Goal: Transaction & Acquisition: Purchase product/service

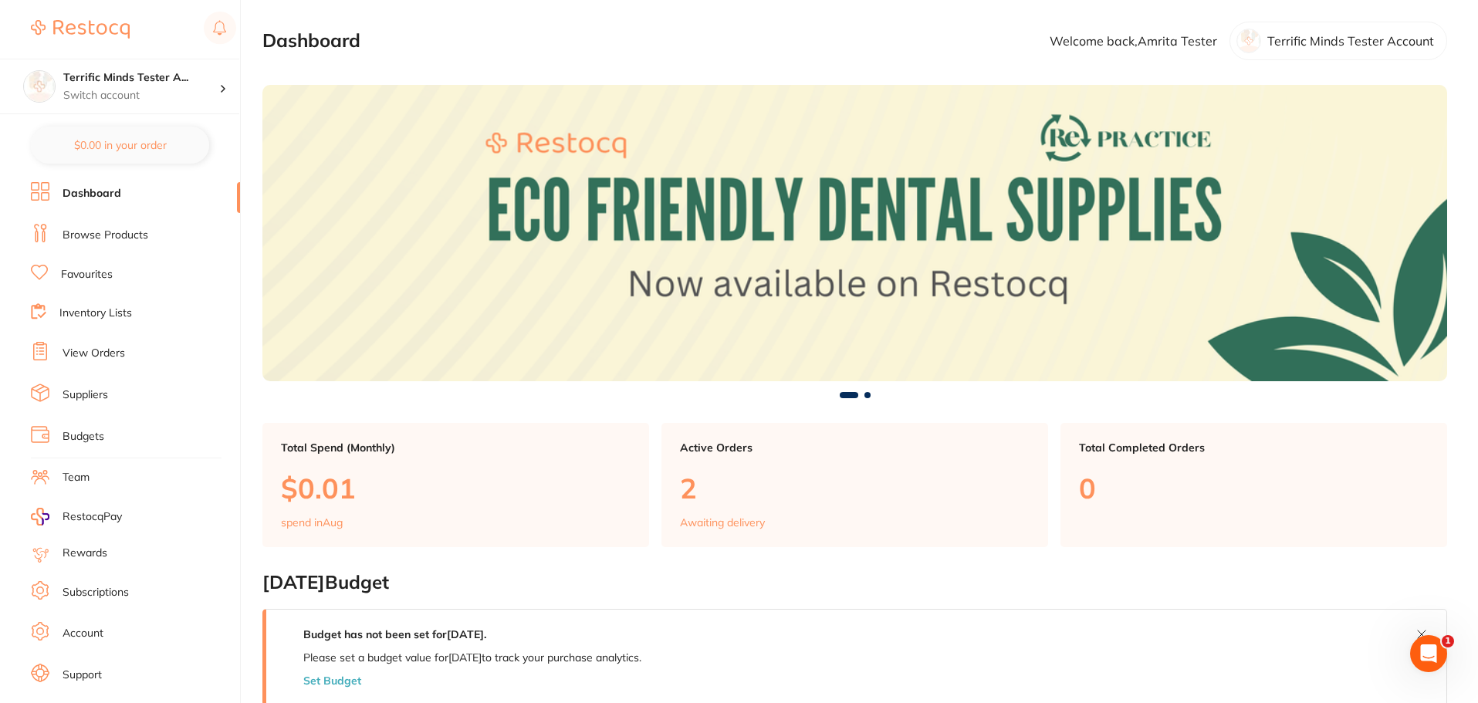
click at [125, 233] on link "Browse Products" at bounding box center [106, 235] width 86 height 15
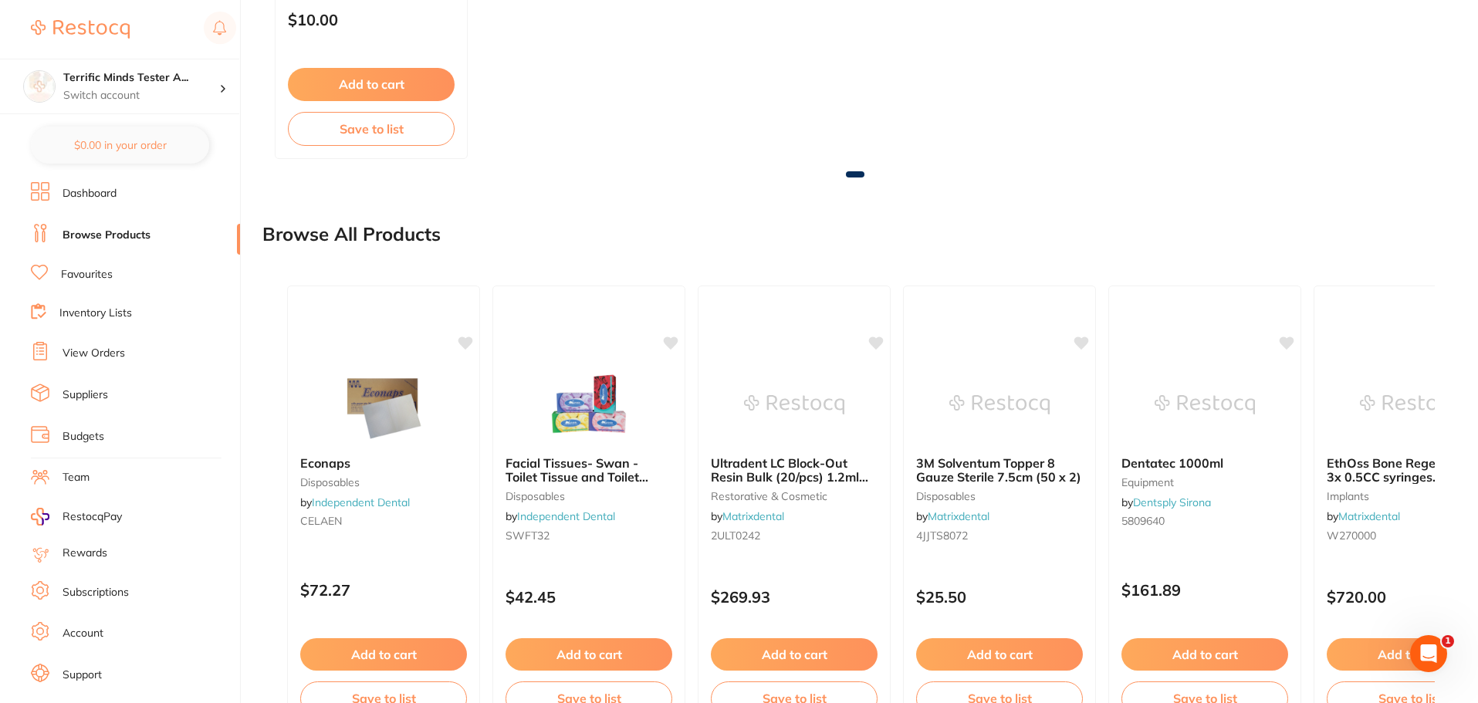
scroll to position [1179, 0]
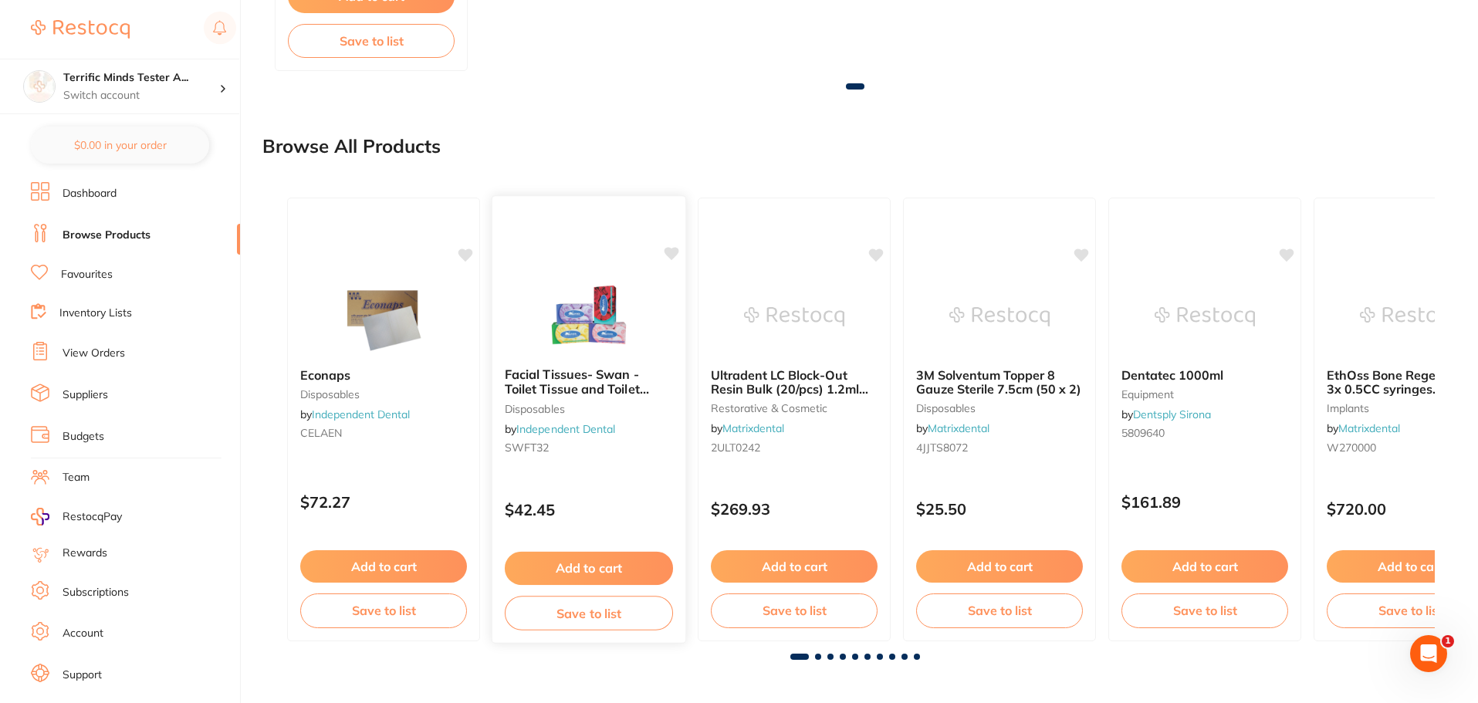
click at [622, 563] on button "Add to cart" at bounding box center [589, 568] width 168 height 33
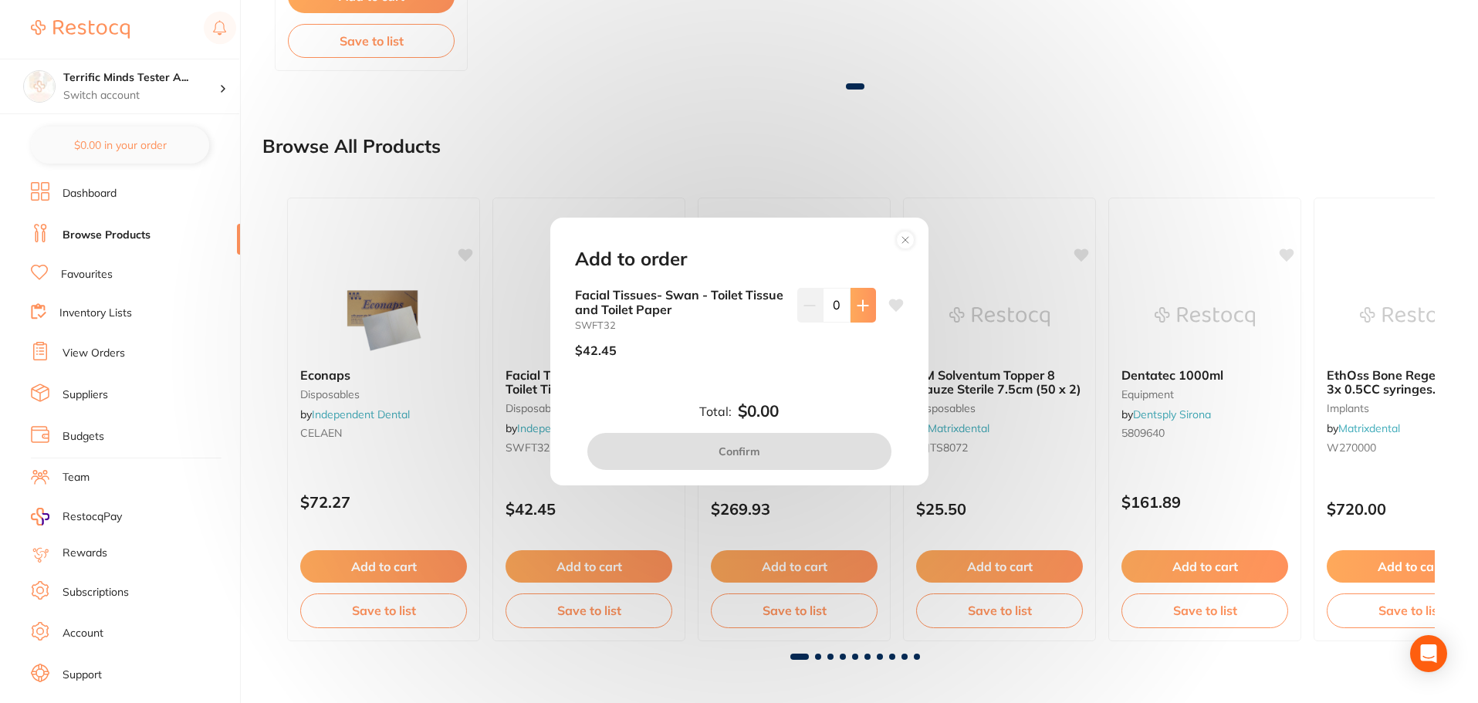
click at [857, 306] on icon at bounding box center [863, 305] width 12 height 12
type input "1"
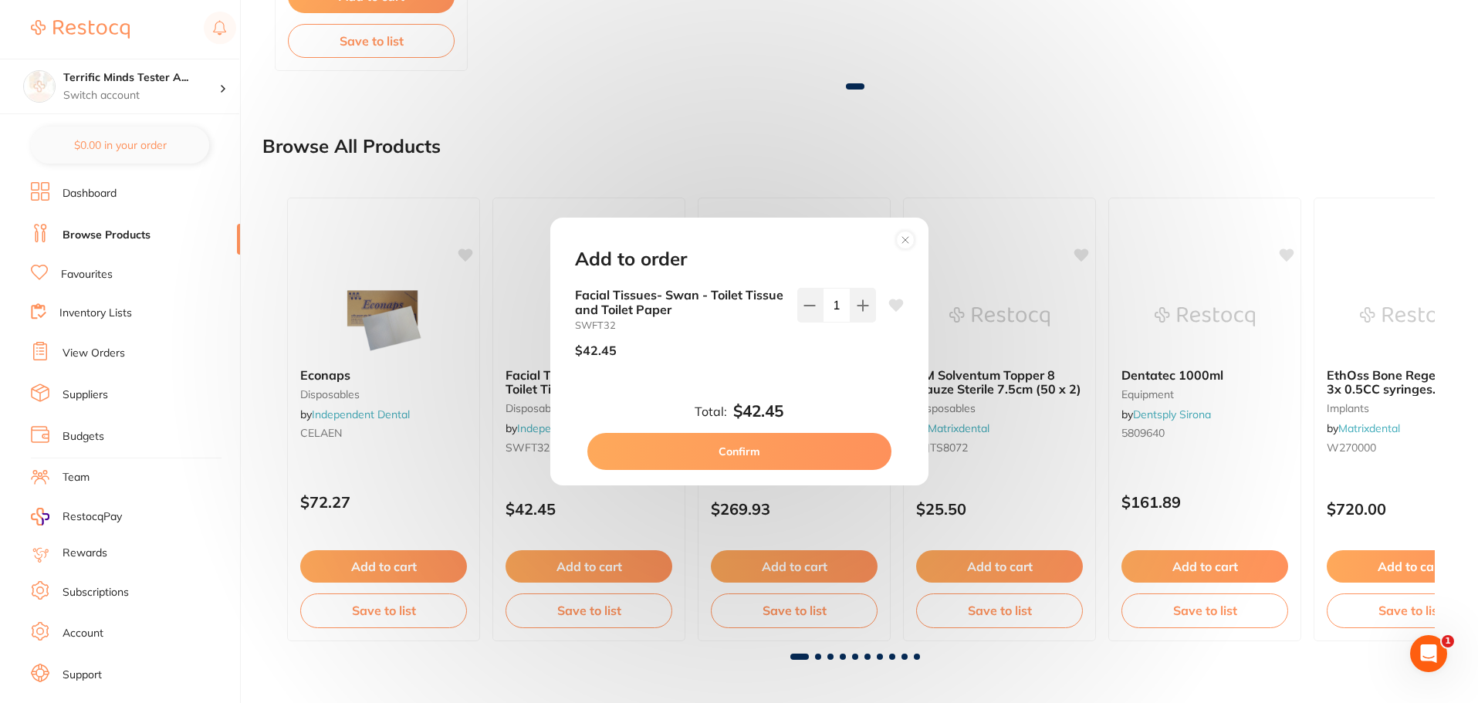
scroll to position [0, 0]
click at [838, 443] on button "Confirm" at bounding box center [739, 451] width 304 height 37
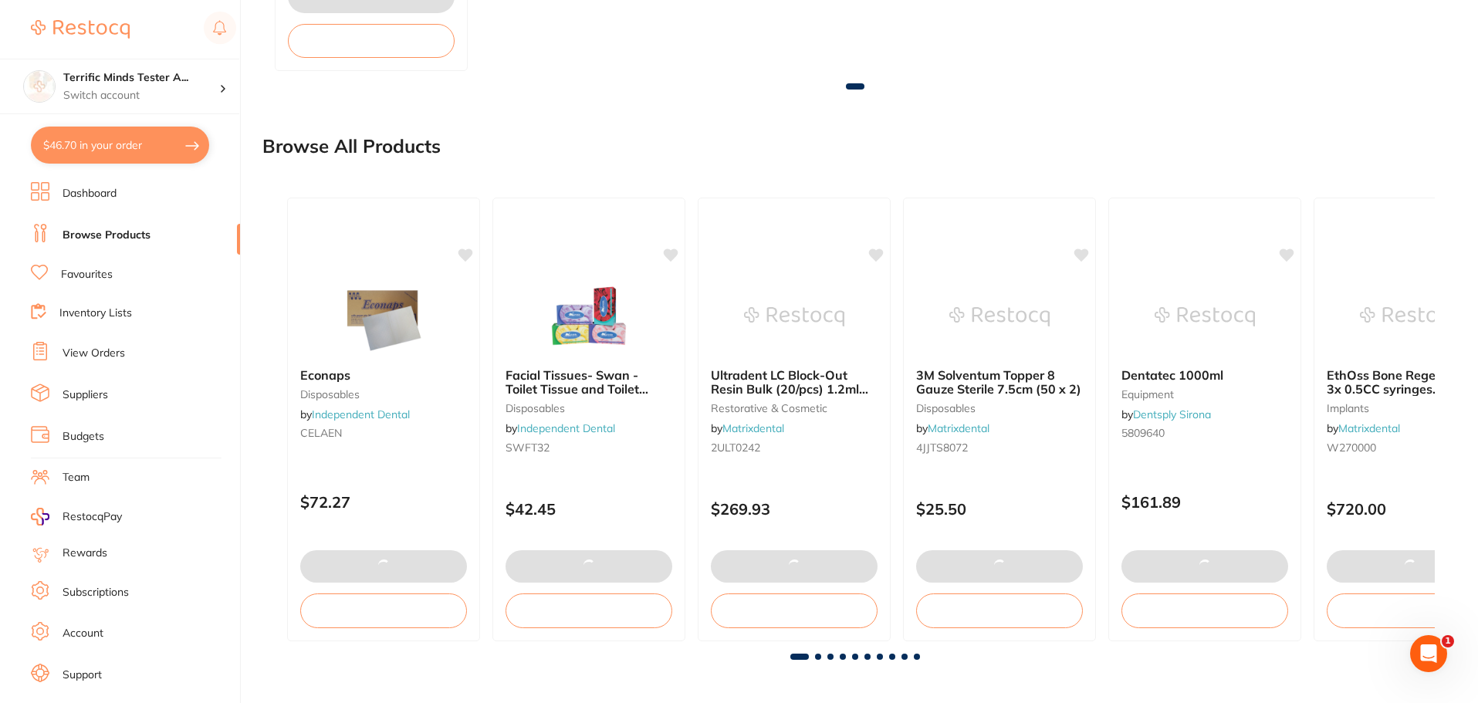
click at [155, 151] on button "$46.70 in your order" at bounding box center [120, 145] width 178 height 37
checkbox input "true"
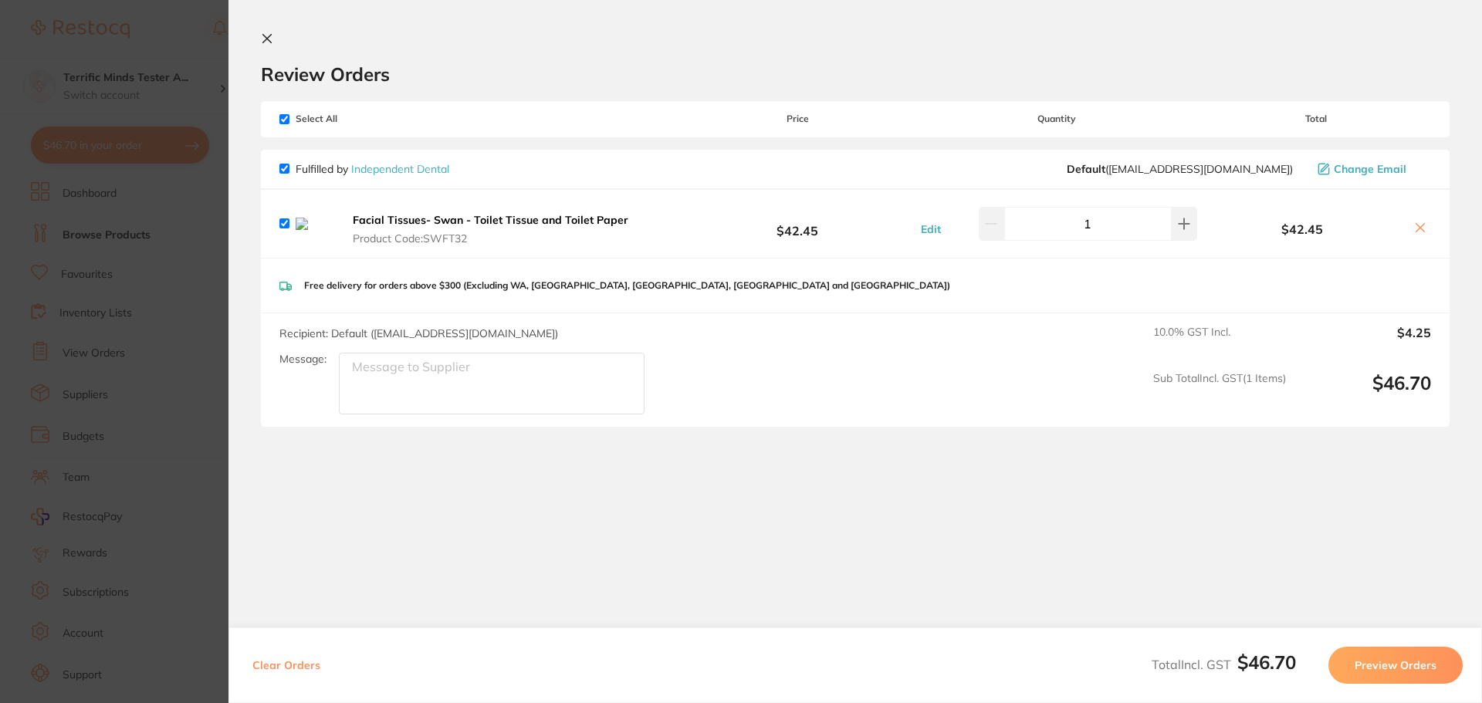
click at [1382, 657] on button "Preview Orders" at bounding box center [1395, 665] width 134 height 37
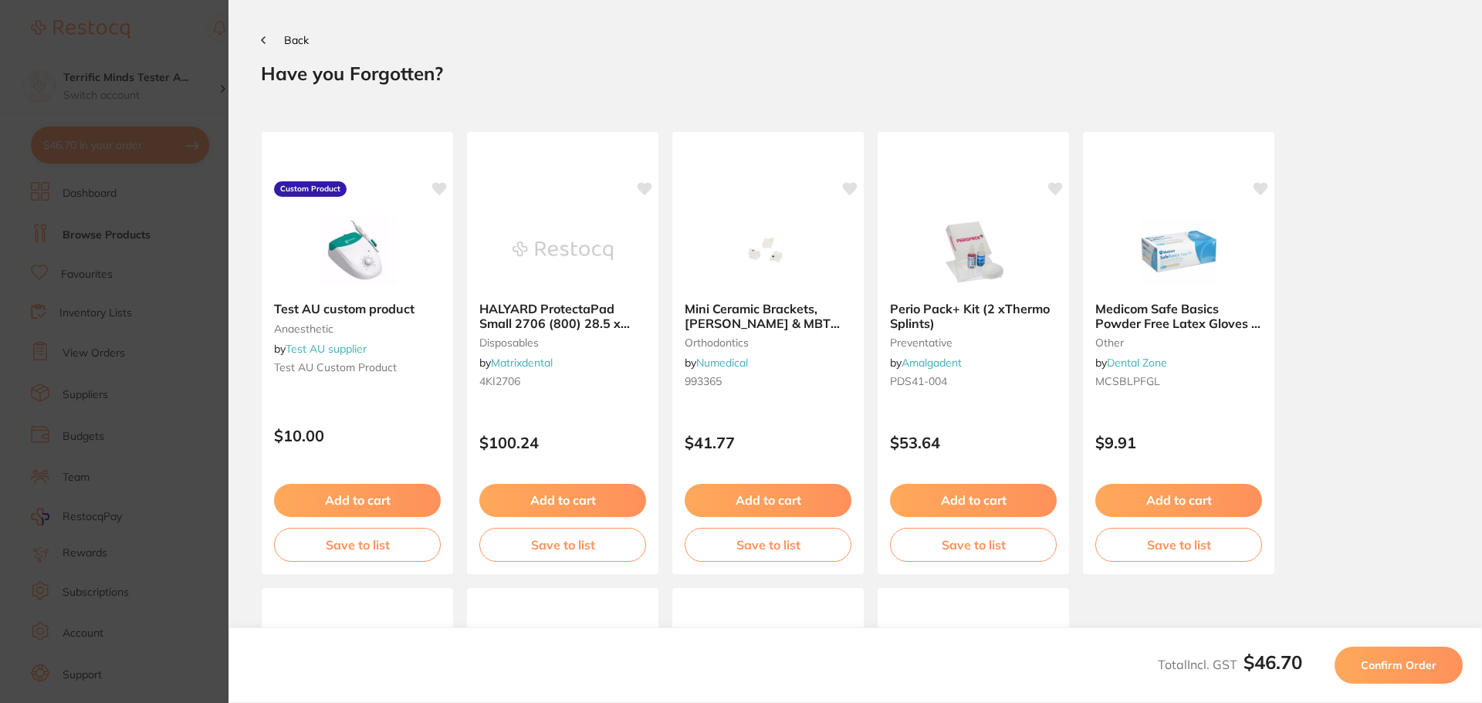
click at [1373, 661] on span "Confirm Order" at bounding box center [1399, 665] width 76 height 14
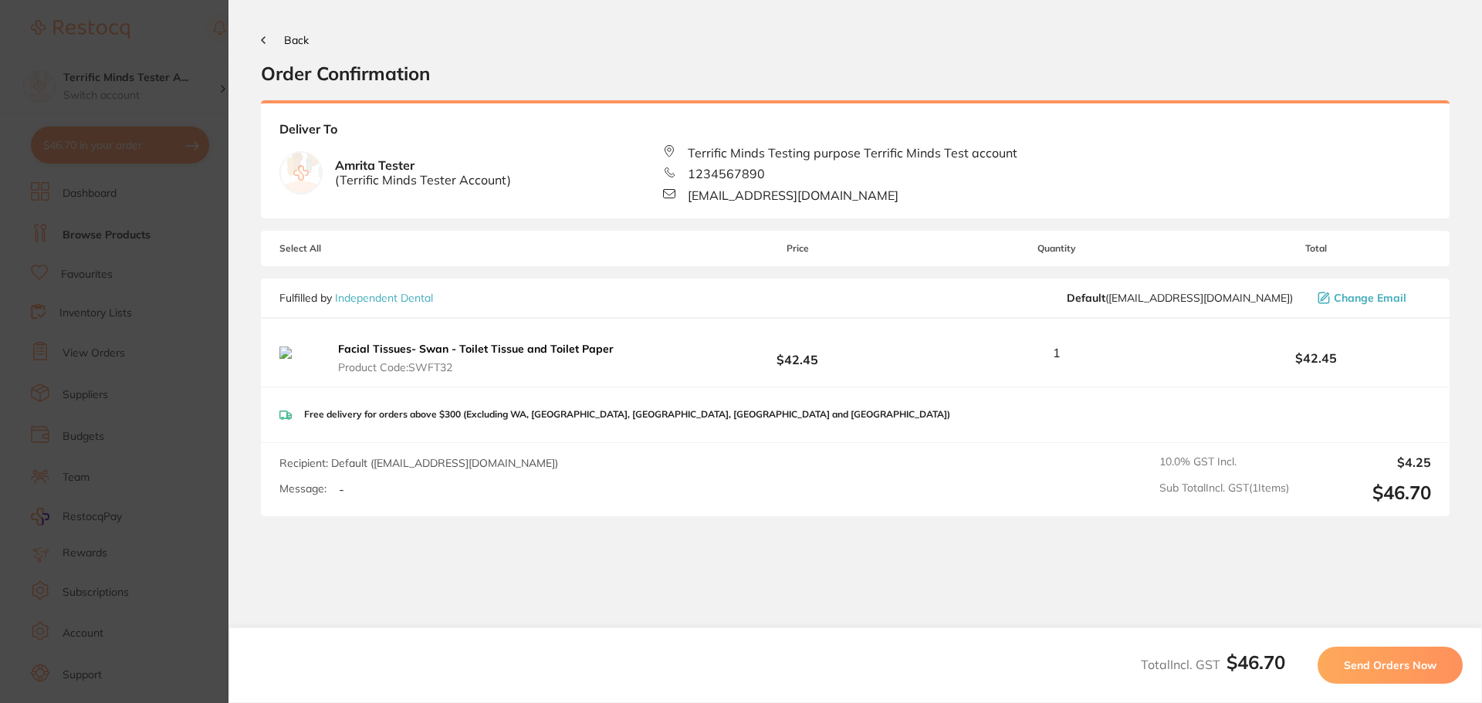
click at [130, 326] on section "Update RRP Set your pre negotiated price for this item. Item Agreed RRP (excl. …" at bounding box center [741, 351] width 1482 height 703
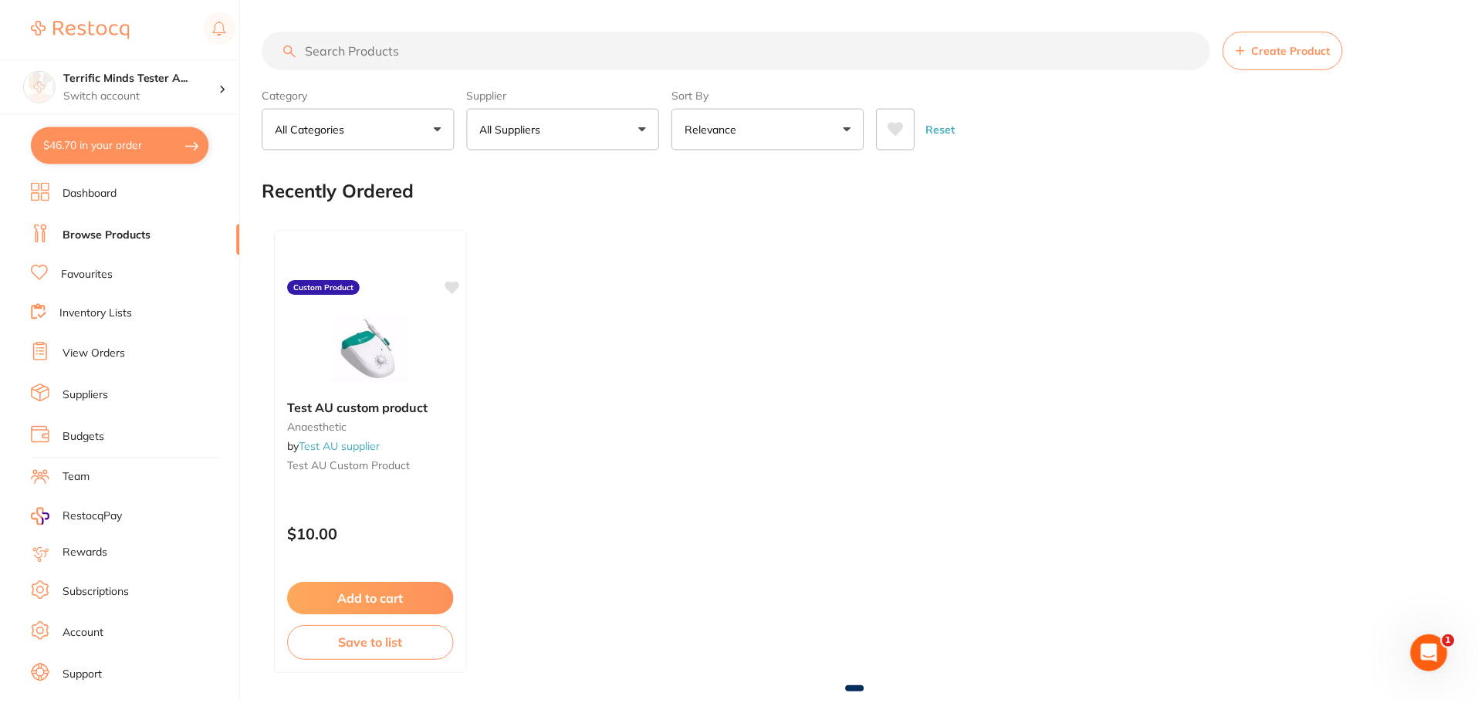
scroll to position [1179, 0]
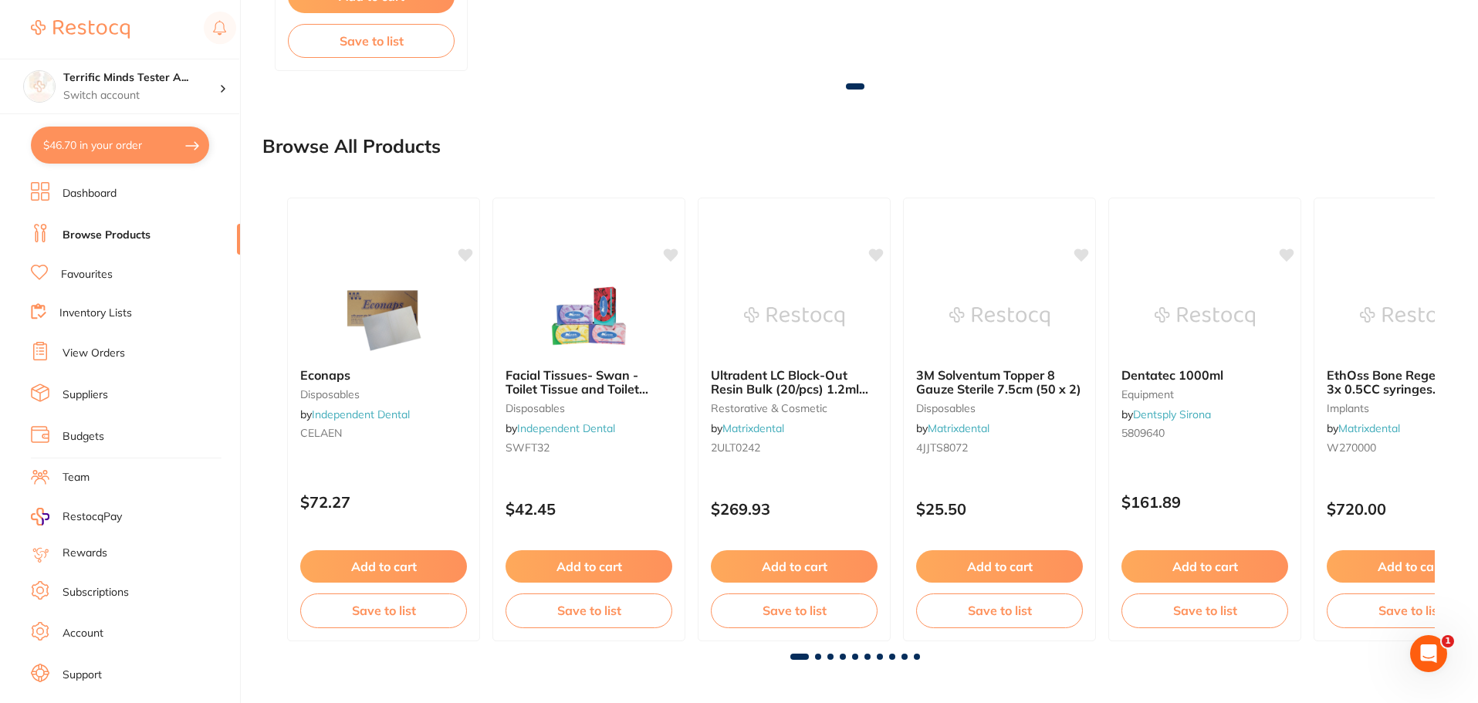
click at [143, 154] on button "$46.70 in your order" at bounding box center [120, 145] width 178 height 37
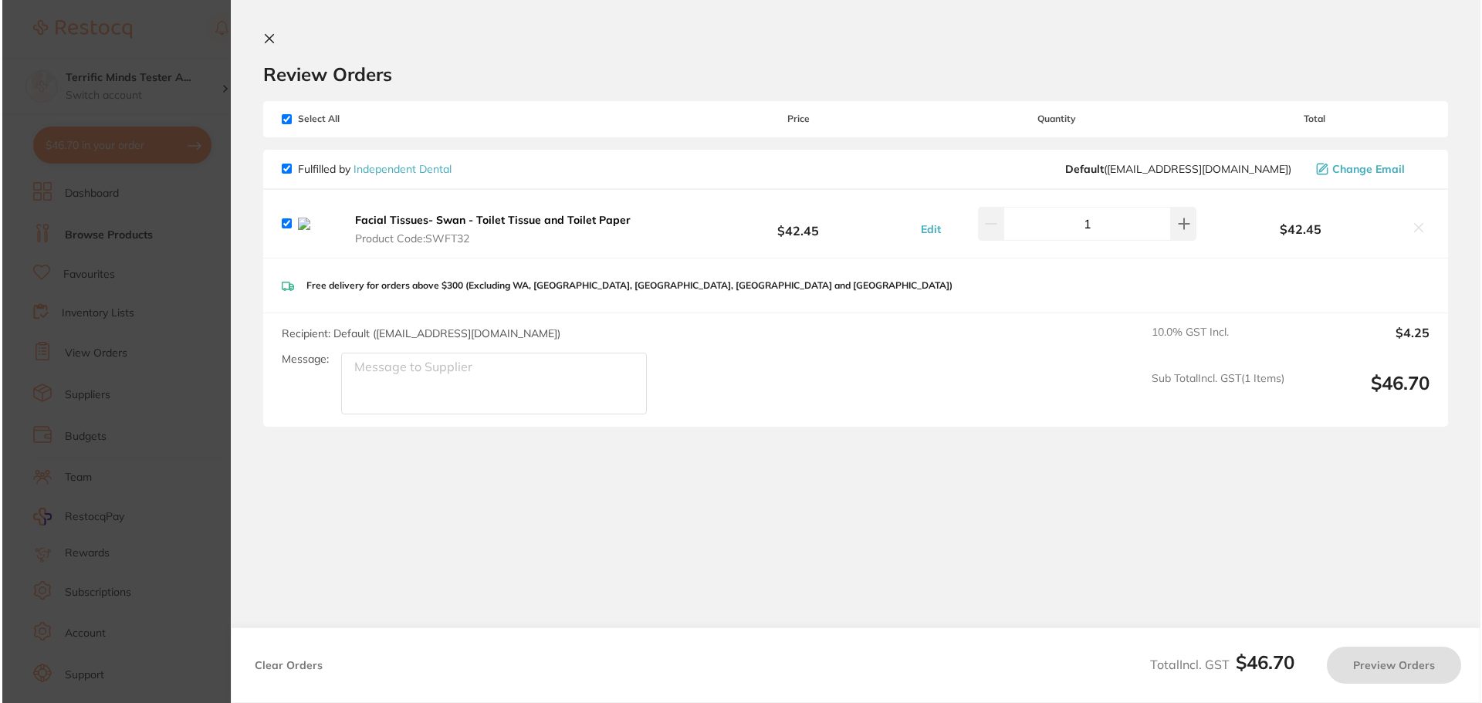
scroll to position [0, 0]
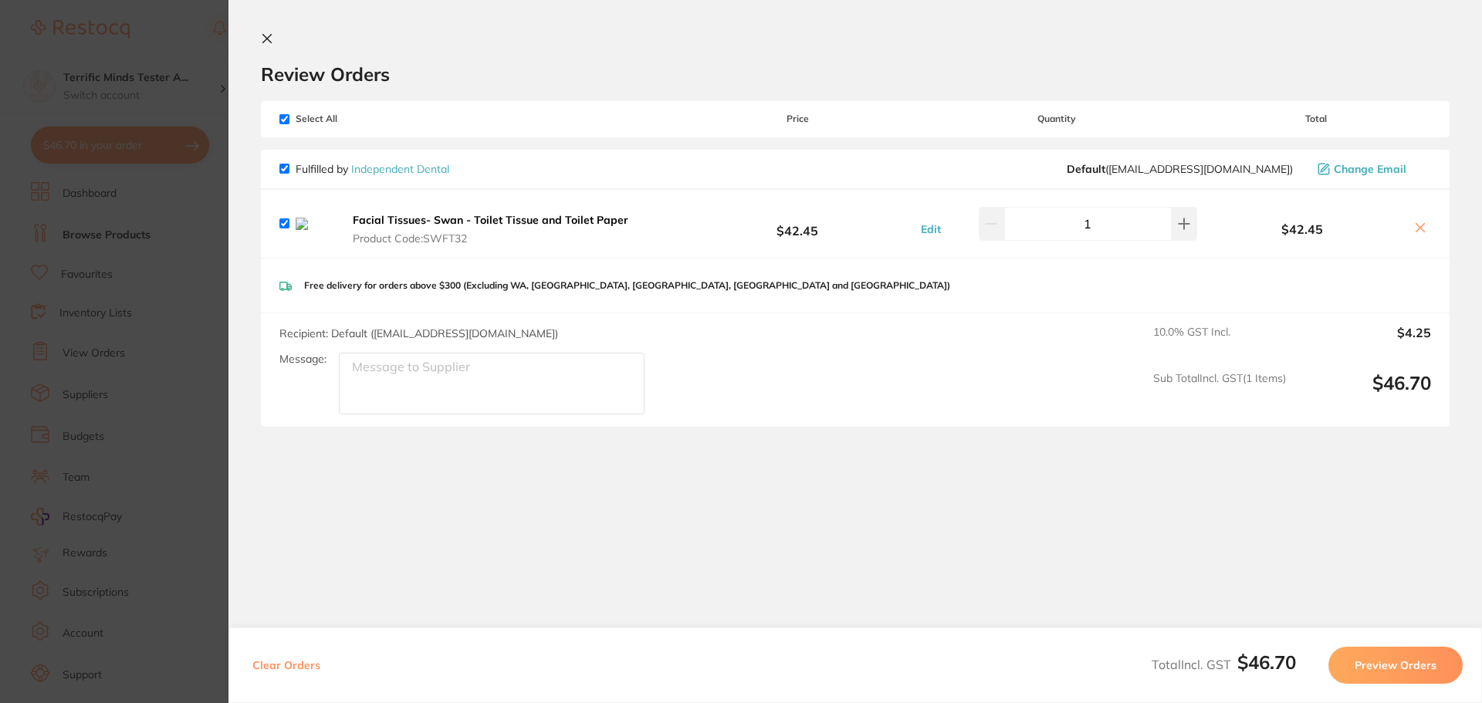
click at [286, 661] on button "Clear Orders" at bounding box center [286, 665] width 77 height 37
checkbox input "true"
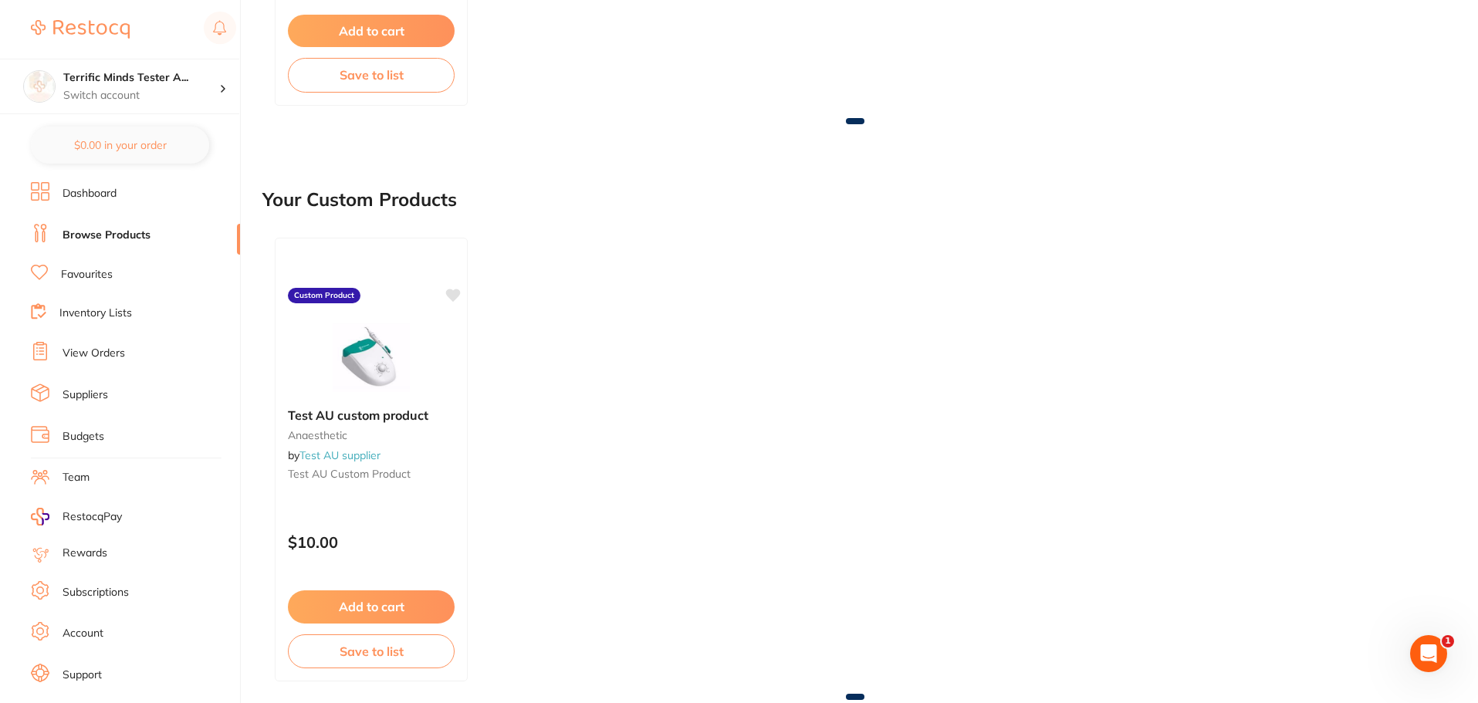
scroll to position [561, 0]
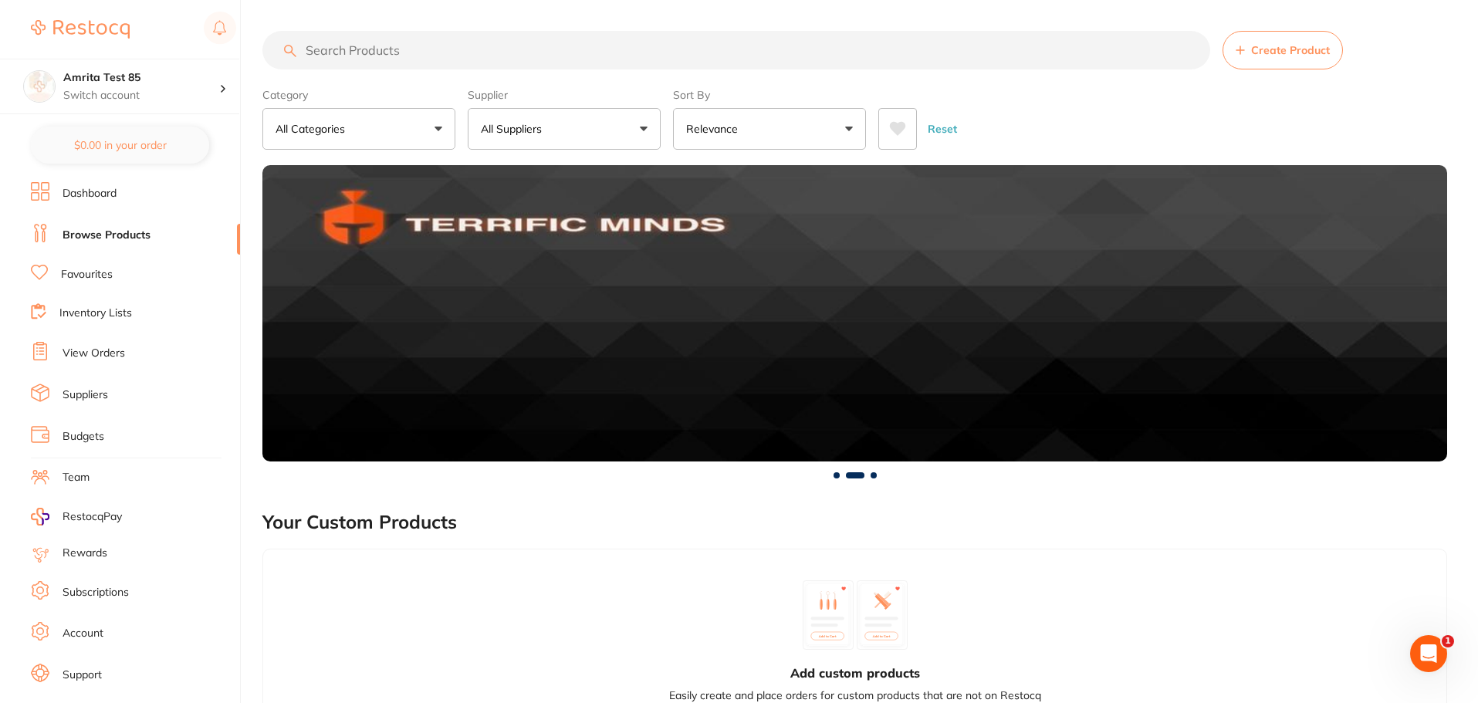
click at [538, 133] on p "All Suppliers" at bounding box center [514, 128] width 67 height 15
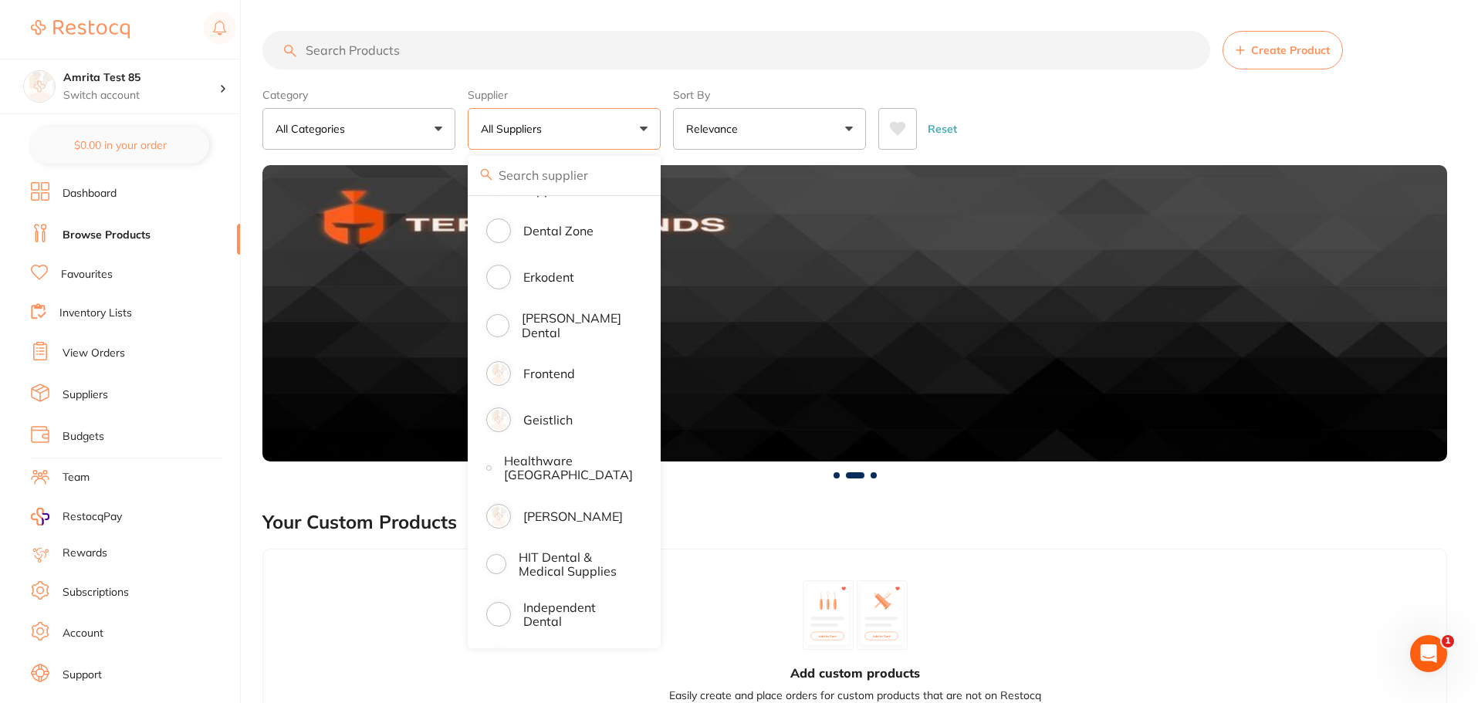
scroll to position [849, 0]
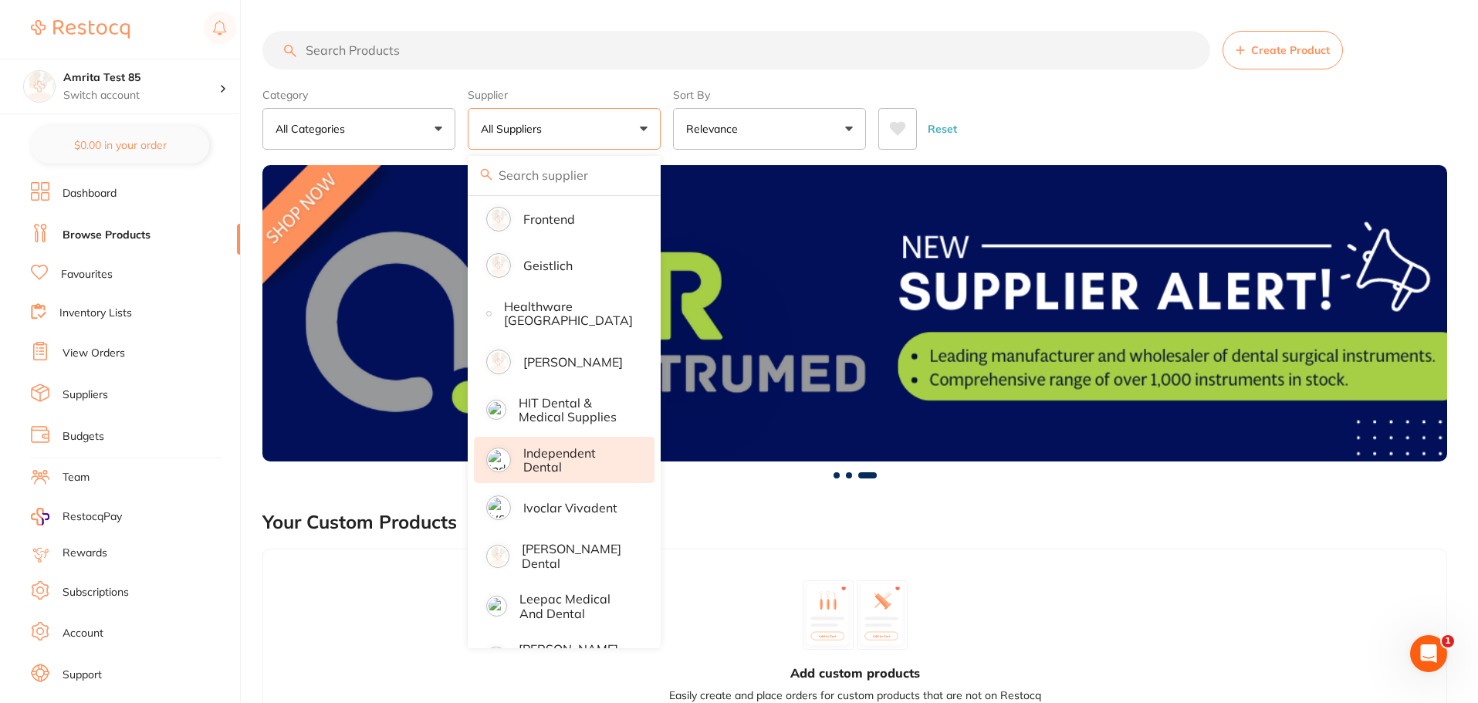
click at [571, 458] on p "Independent Dental" at bounding box center [578, 460] width 110 height 29
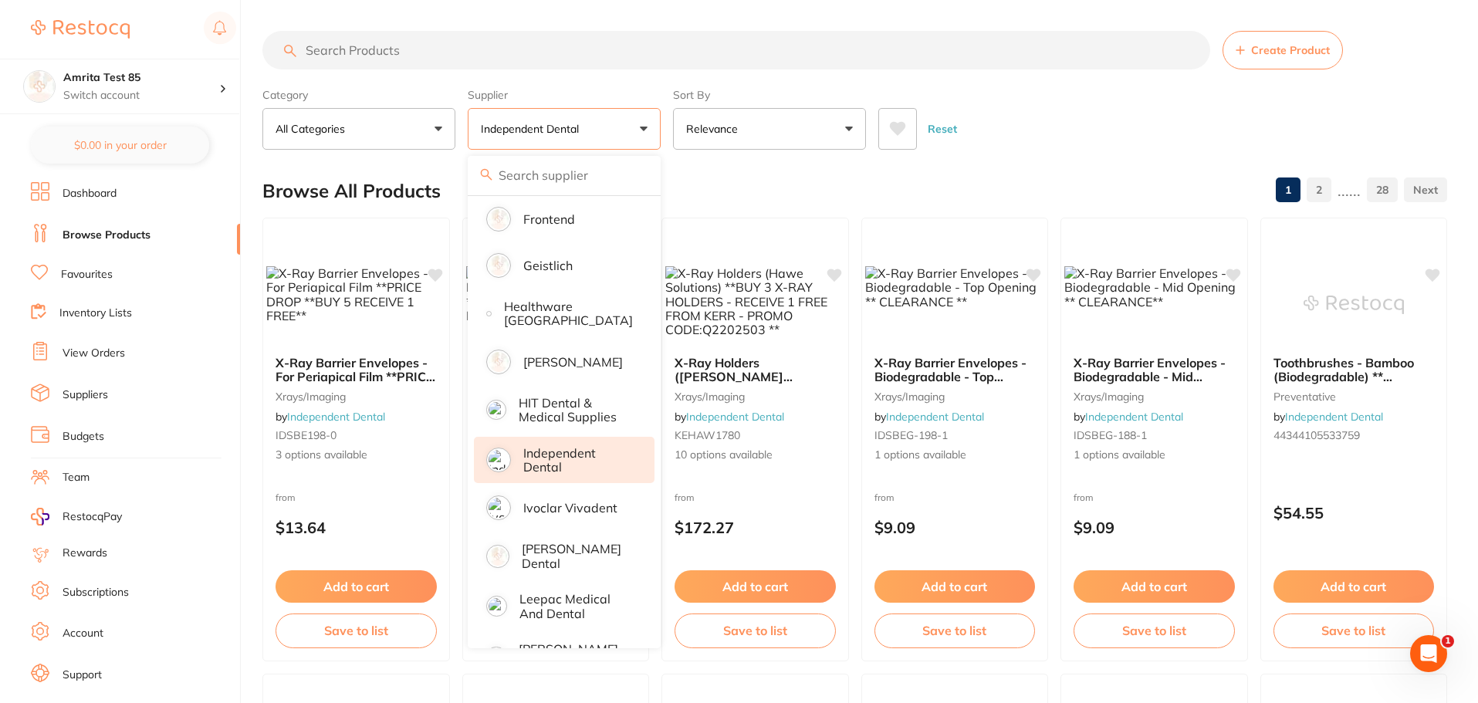
click at [1017, 95] on div "Category All Categories All Categories articulating burs crown & bridge disposa…" at bounding box center [854, 116] width 1185 height 68
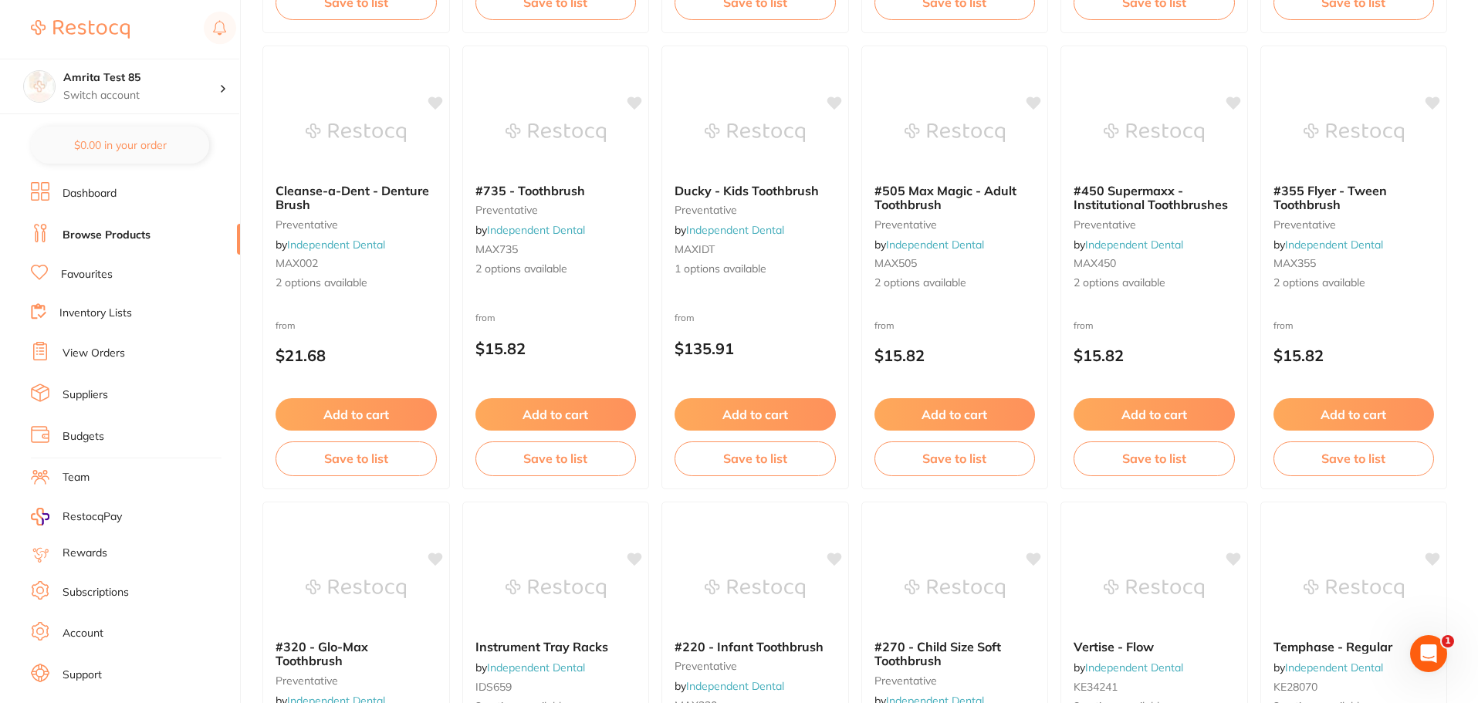
scroll to position [386, 0]
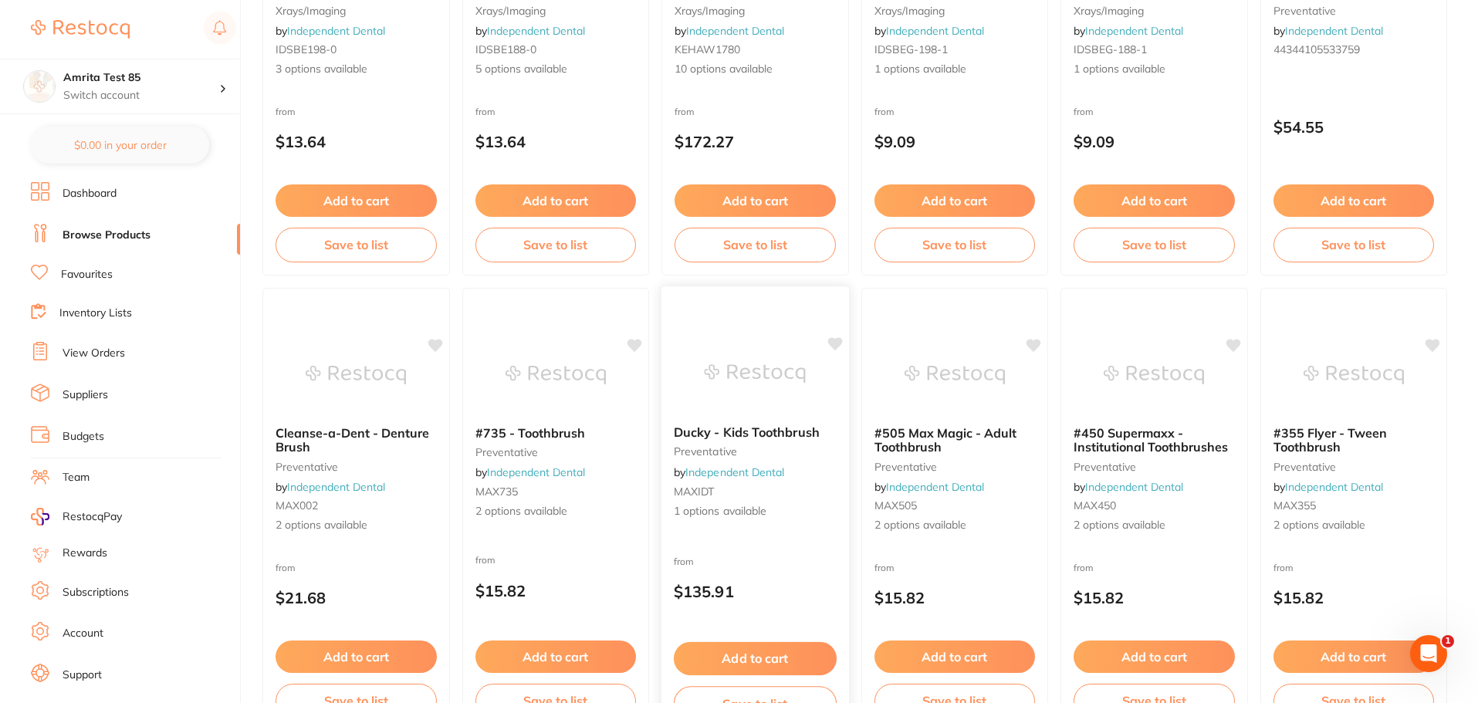
click at [820, 525] on div "Ducky - Kids Toothbrush preventative by Independent Dental MAXIDT 1 options ava…" at bounding box center [755, 472] width 188 height 119
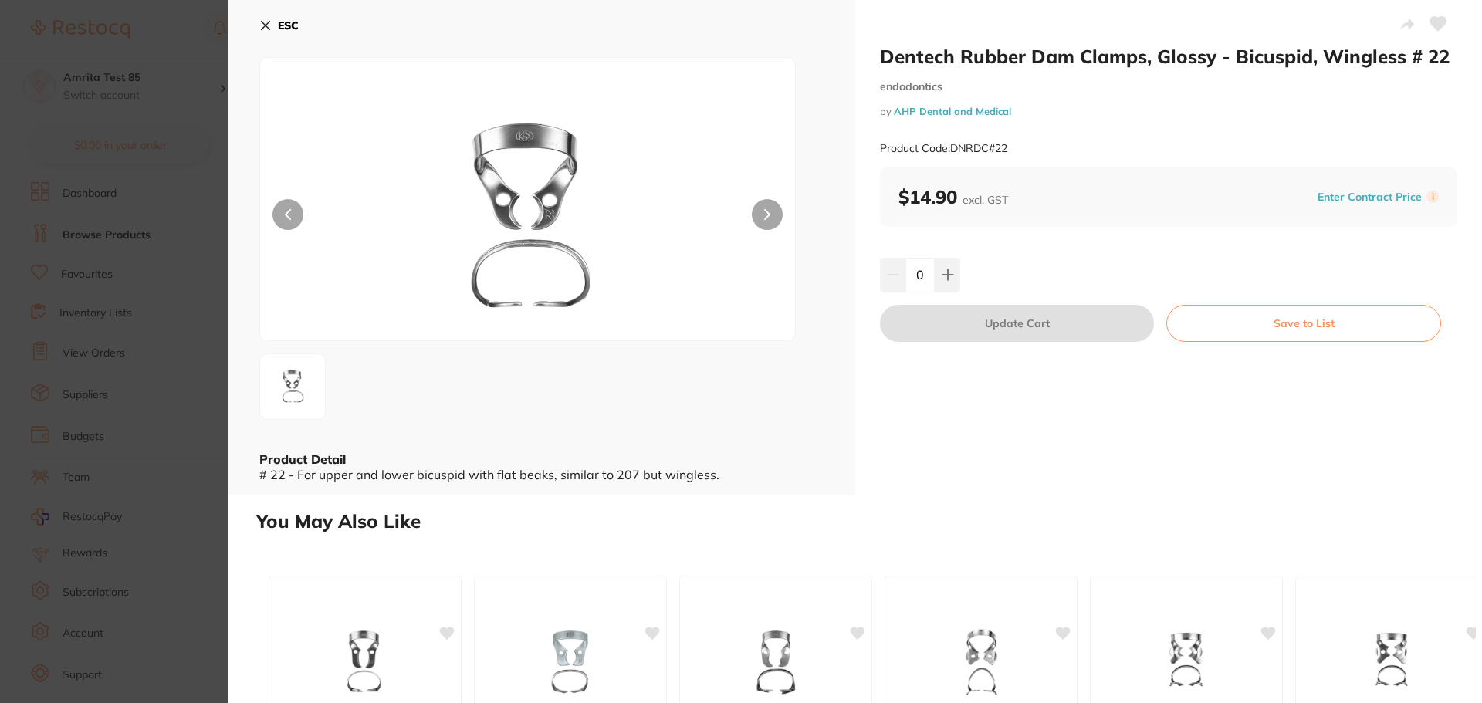
click at [123, 507] on section "Dentech Rubber Dam Clamps, Glossy - Bicuspid, Wingless # 22 endodontics by AHP …" at bounding box center [741, 351] width 1482 height 703
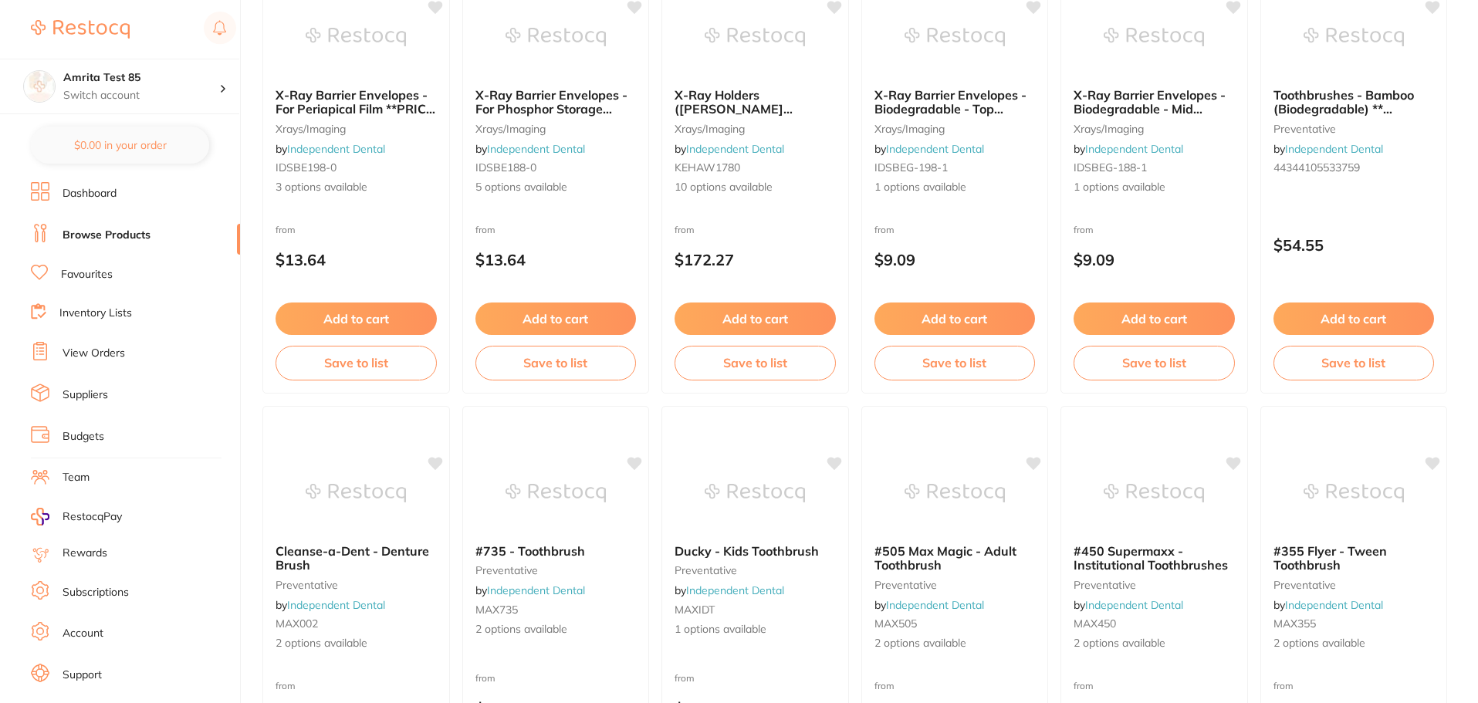
scroll to position [772, 0]
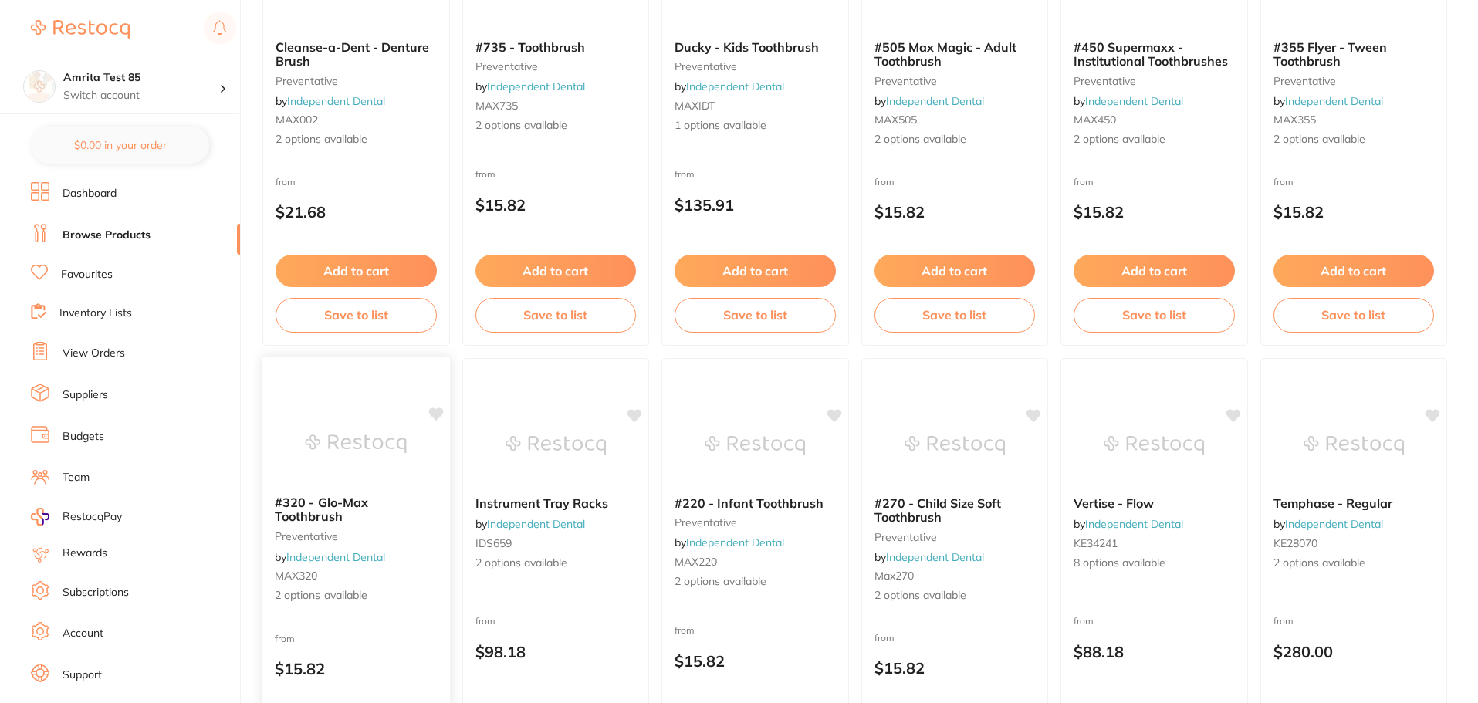
click at [431, 553] on div "#320 - Glo-Max Toothbrush preventative by Independent Dental MAX320 2 options a…" at bounding box center [356, 550] width 188 height 134
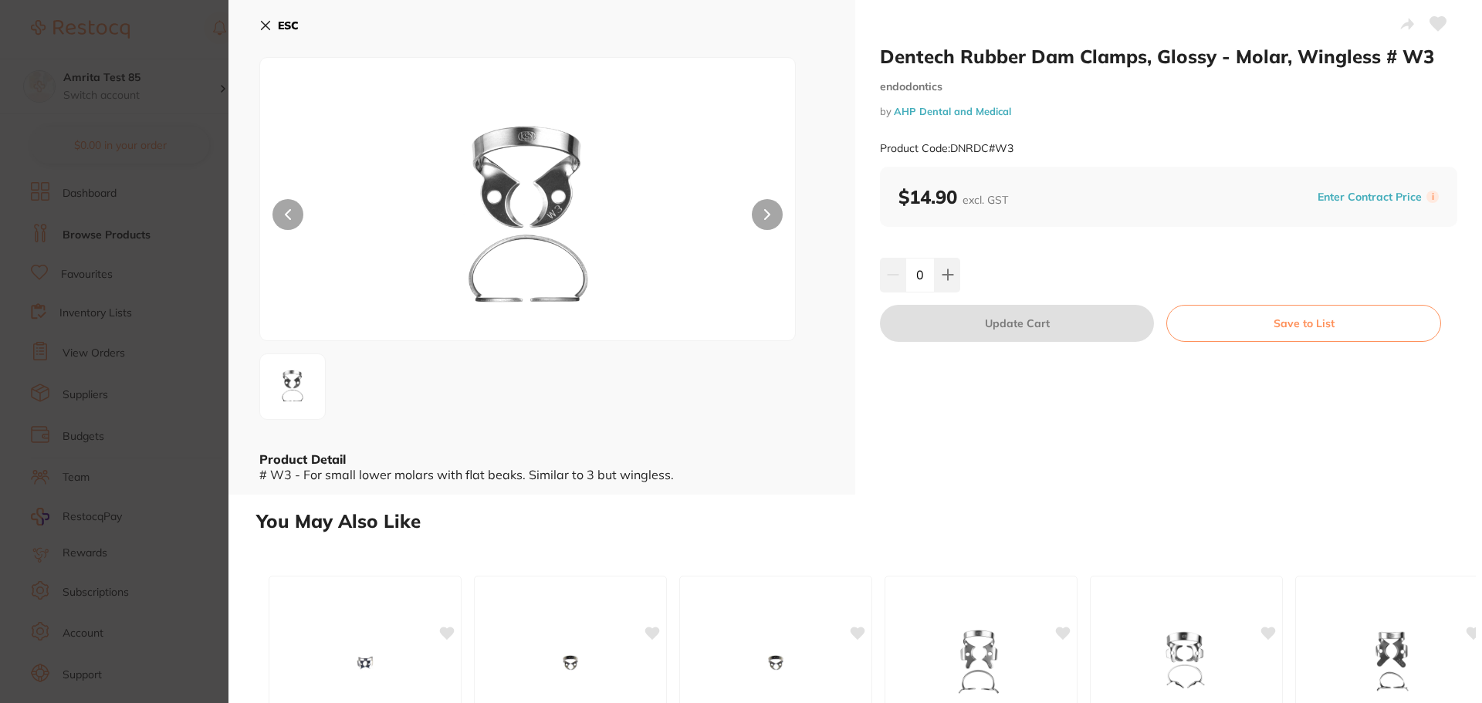
click at [137, 482] on section "Dentech Rubber Dam Clamps, Glossy - Molar, Wingless # W3 endodontics by AHP Den…" at bounding box center [741, 351] width 1482 height 703
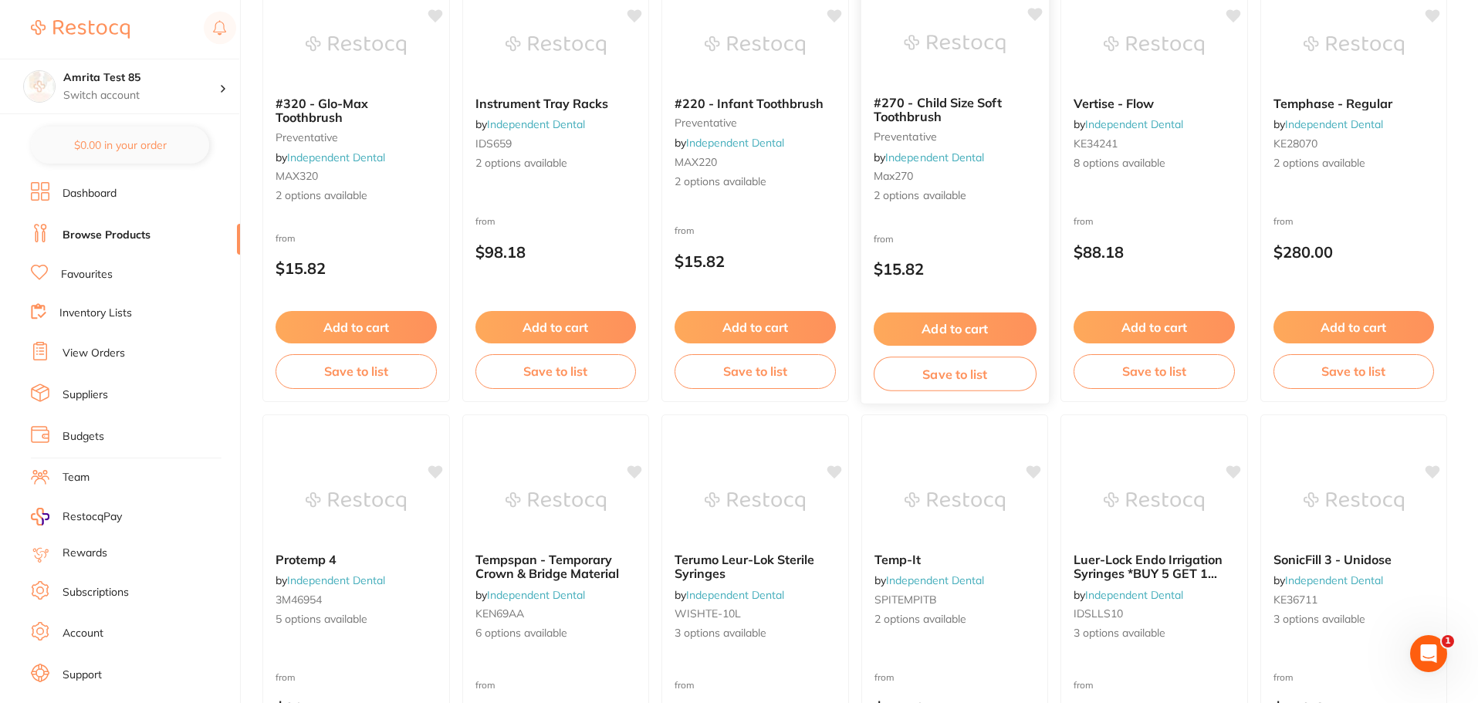
scroll to position [1312, 0]
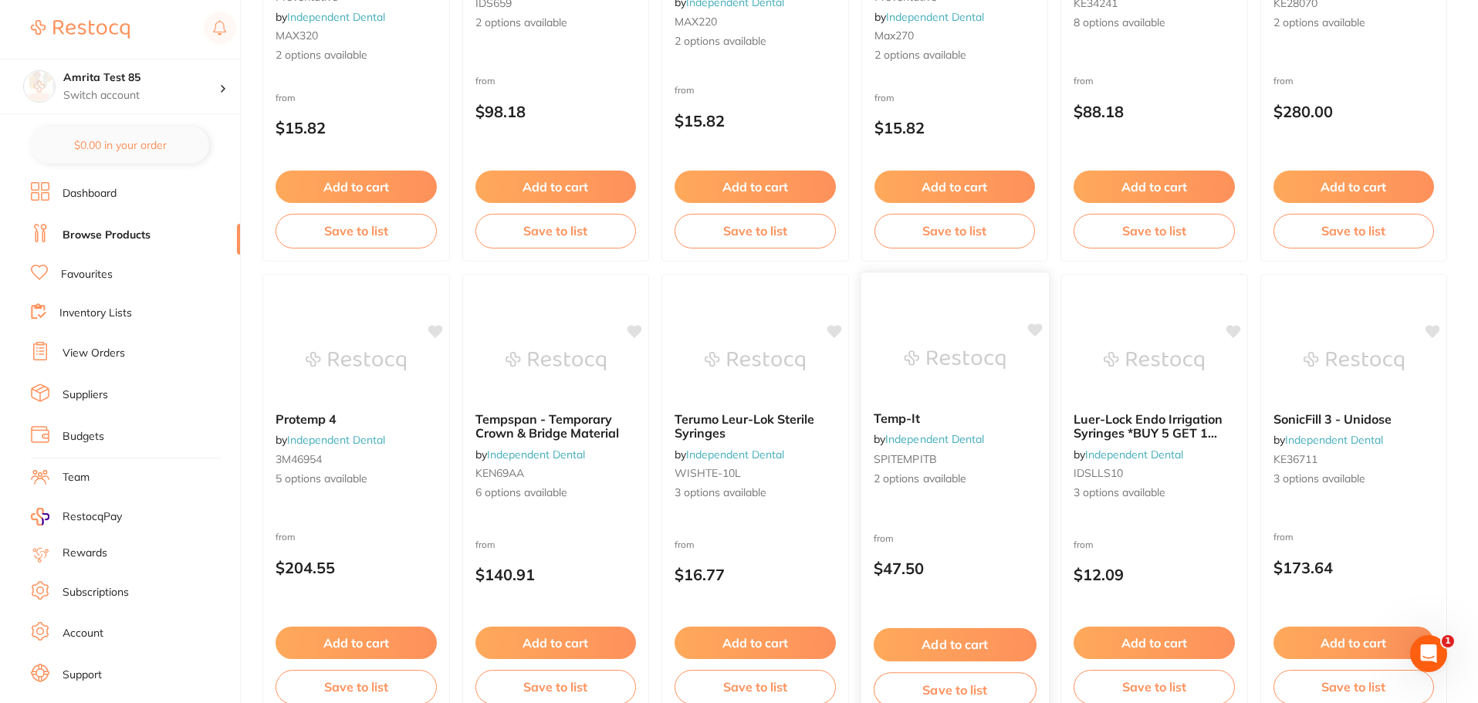
click at [1008, 529] on div "from $47.50" at bounding box center [955, 557] width 188 height 56
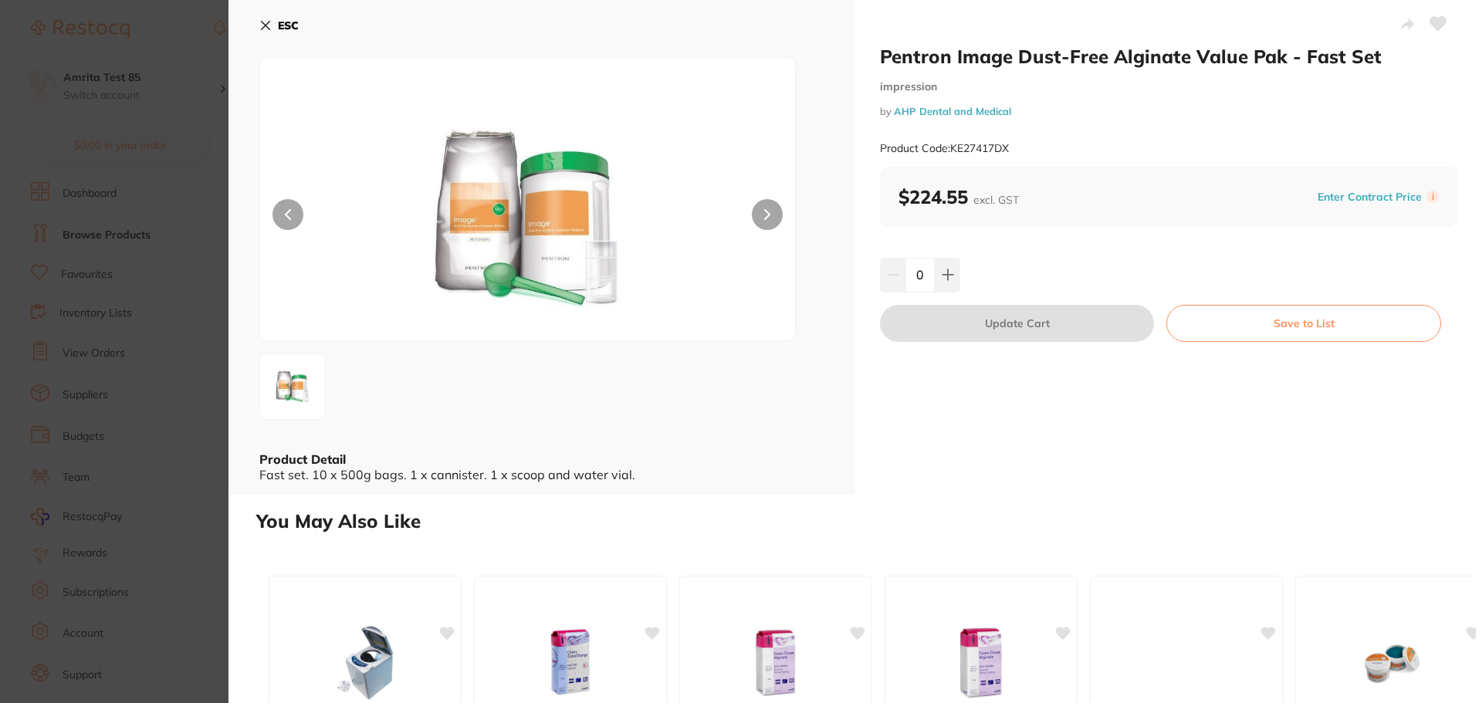
click at [167, 431] on section "Pentron Image Dust-Free Alginate Value Pak - Fast Set impression by AHP Dental …" at bounding box center [741, 351] width 1482 height 703
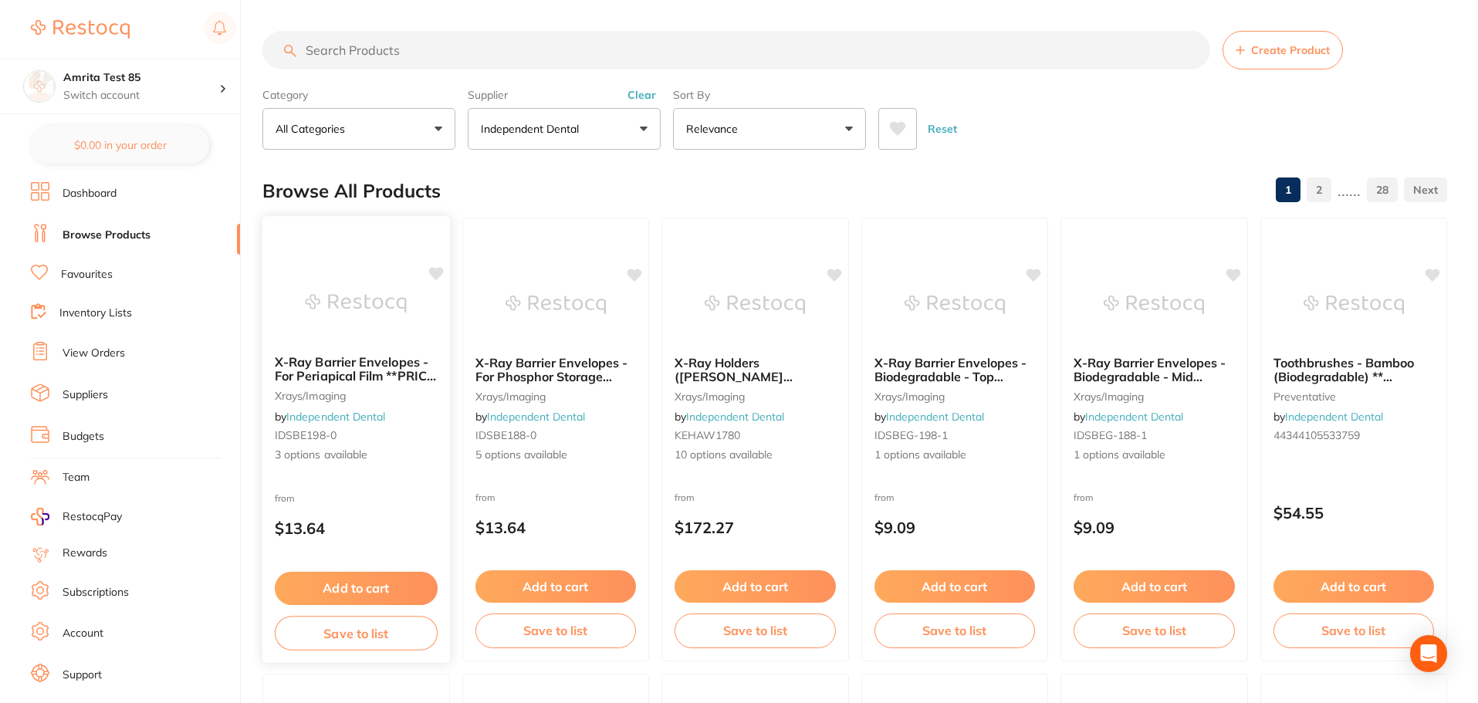
click at [431, 448] on span "3 options available" at bounding box center [356, 455] width 163 height 15
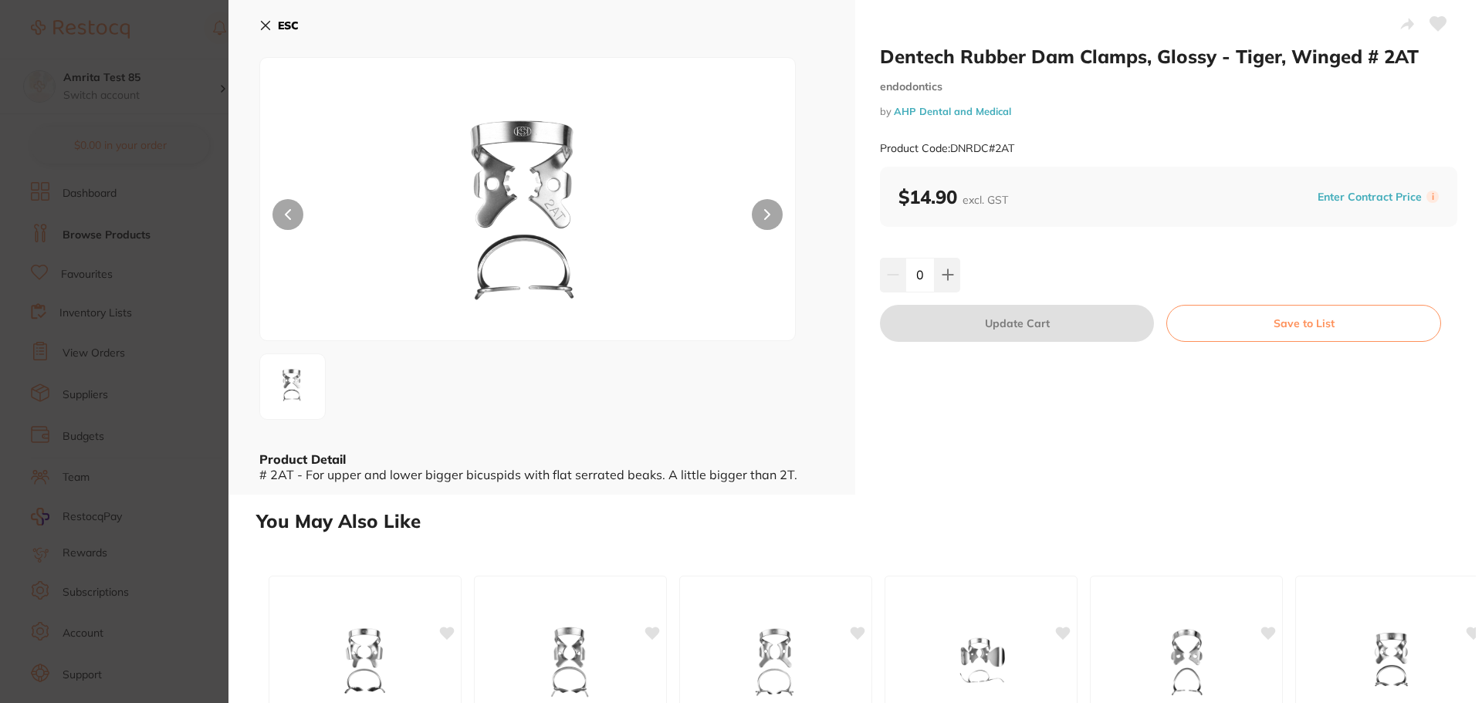
click at [140, 445] on section "Dentech Rubber Dam Clamps, Glossy - Tiger, Winged # 2AT endodontics by AHP Dent…" at bounding box center [741, 351] width 1482 height 703
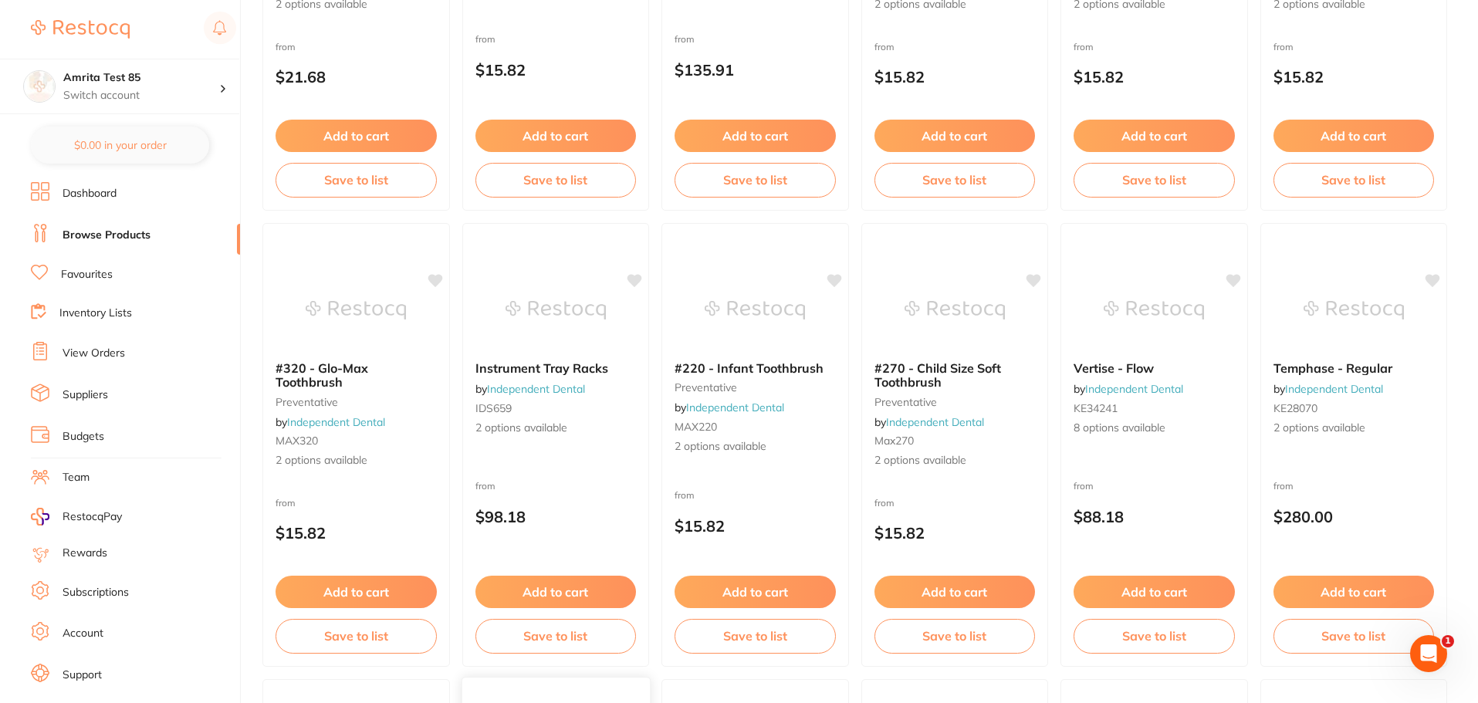
scroll to position [849, 0]
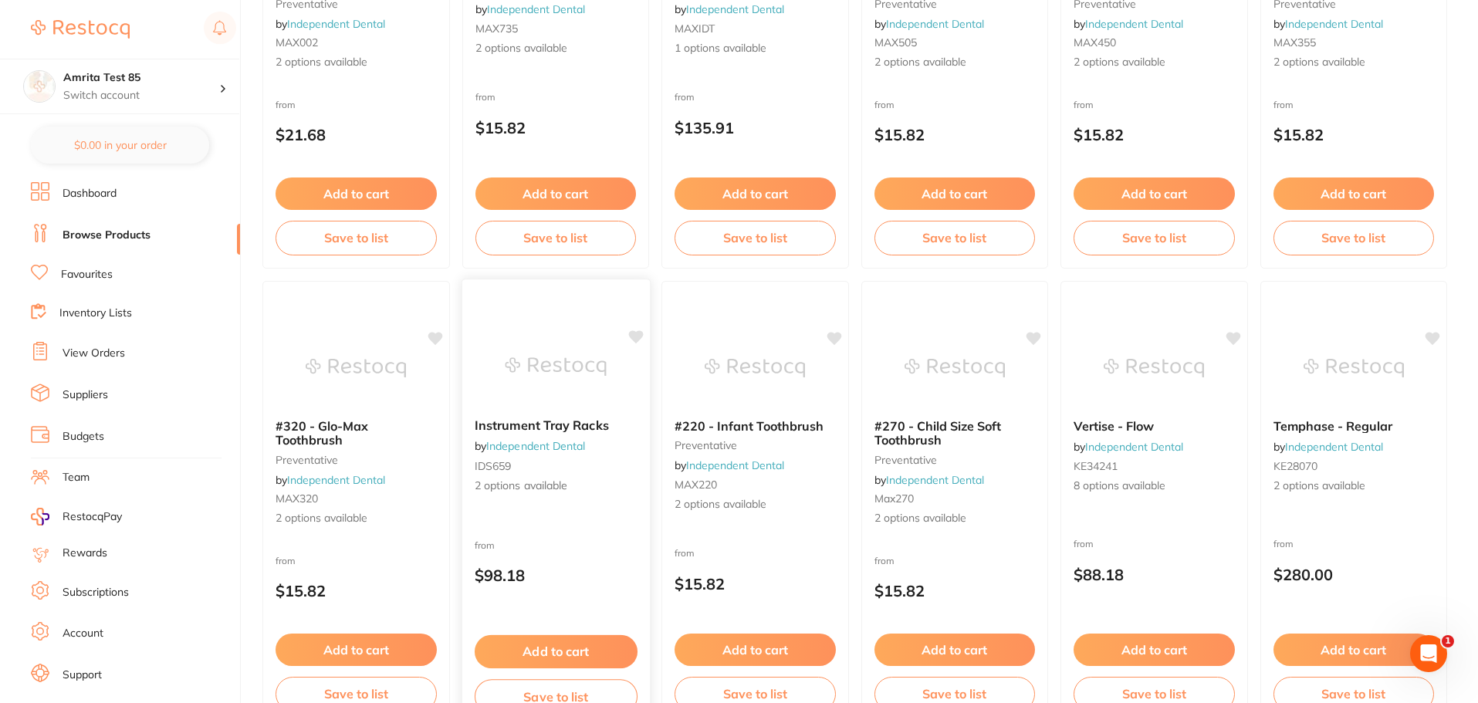
click at [583, 529] on div "Instrument Tray Racks by Independent Dental IDS659 2 options available from $98…" at bounding box center [555, 503] width 189 height 448
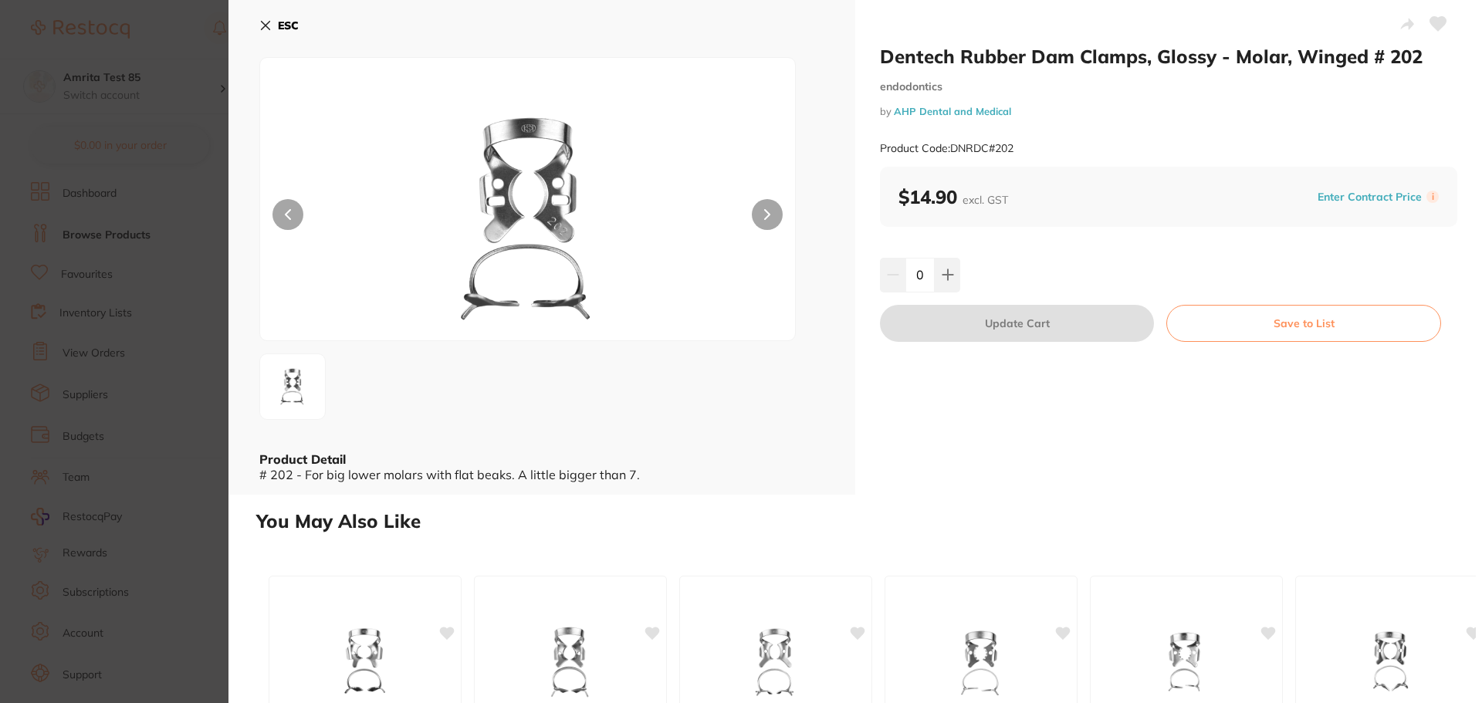
click at [172, 435] on section "Dentech Rubber Dam Clamps, Glossy - Molar, Winged # 202 endodontics by AHP Dent…" at bounding box center [741, 351] width 1482 height 703
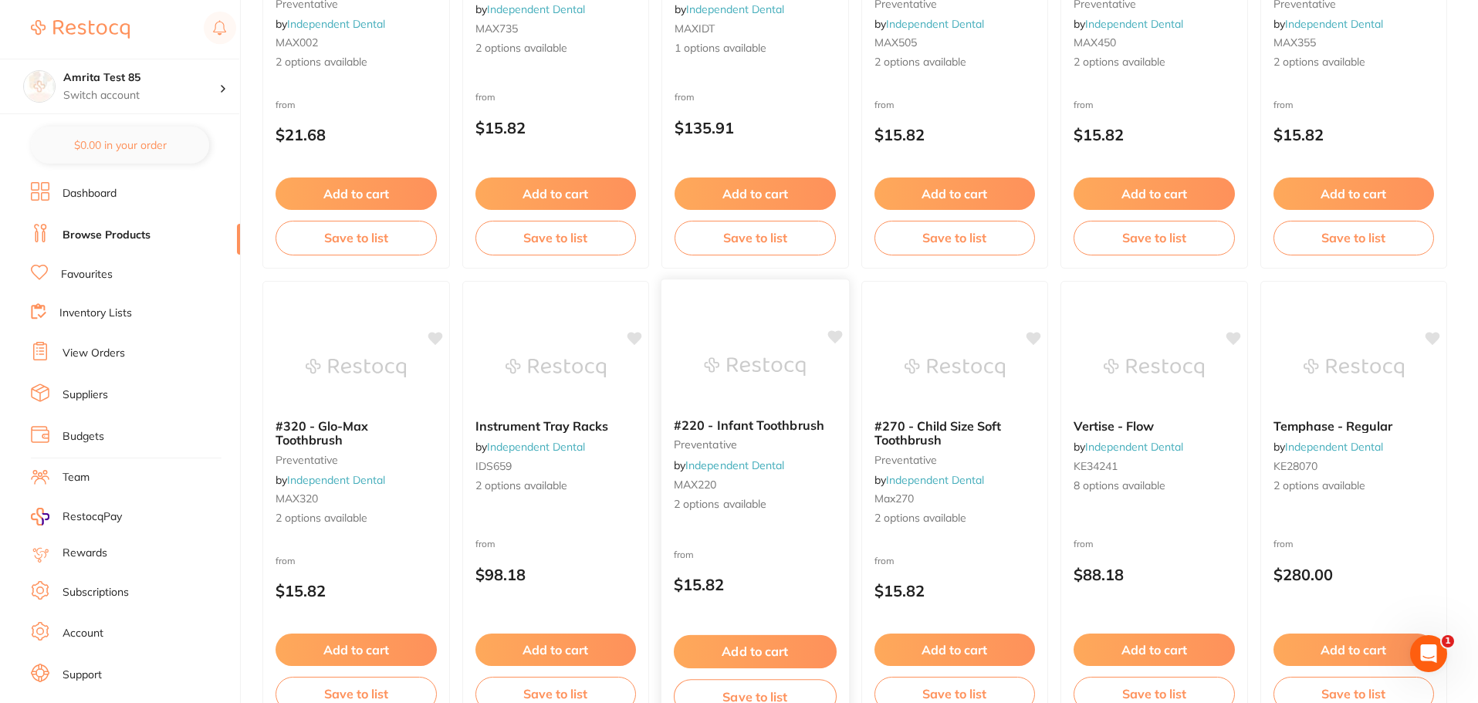
scroll to position [1235, 0]
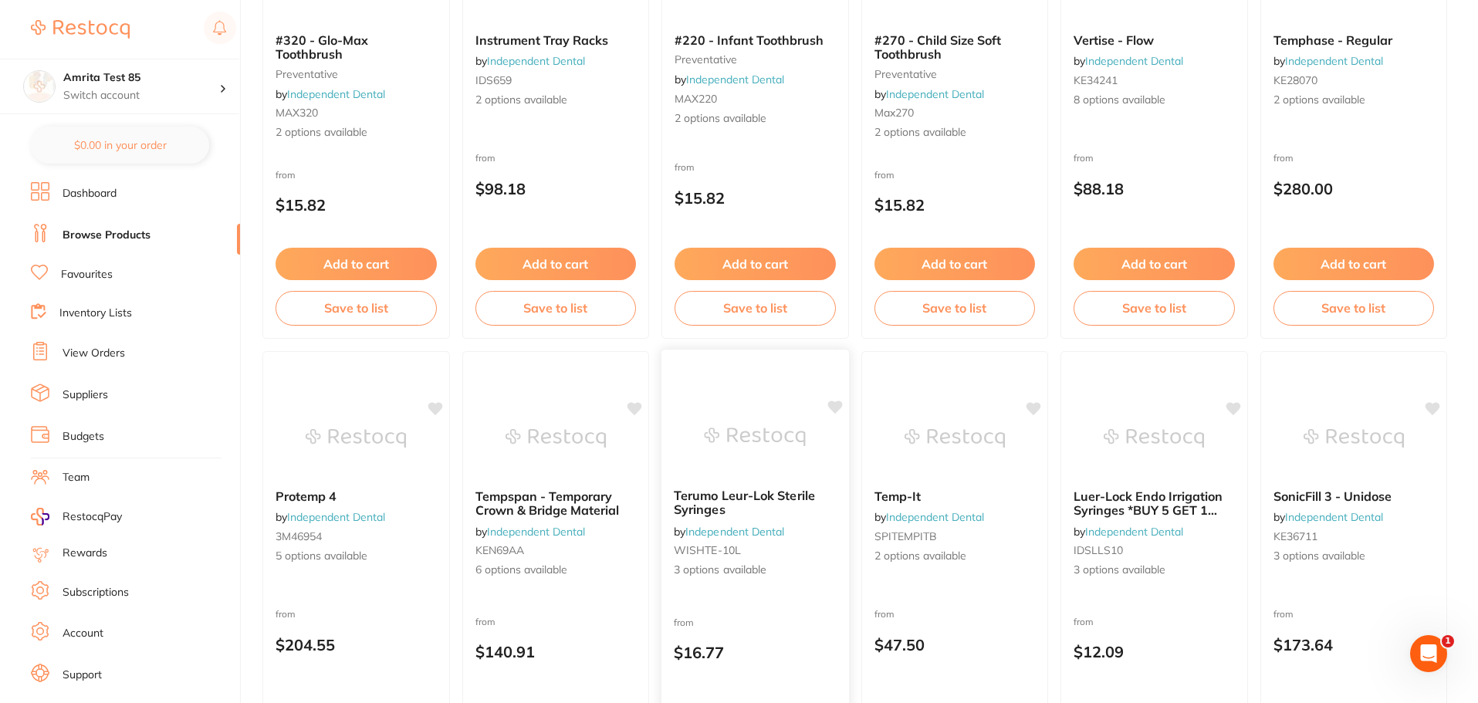
click at [813, 479] on div "Terumo Leur-Lok Sterile Syringes by Independent Dental WISHTE-10L 3 options ava…" at bounding box center [755, 533] width 188 height 114
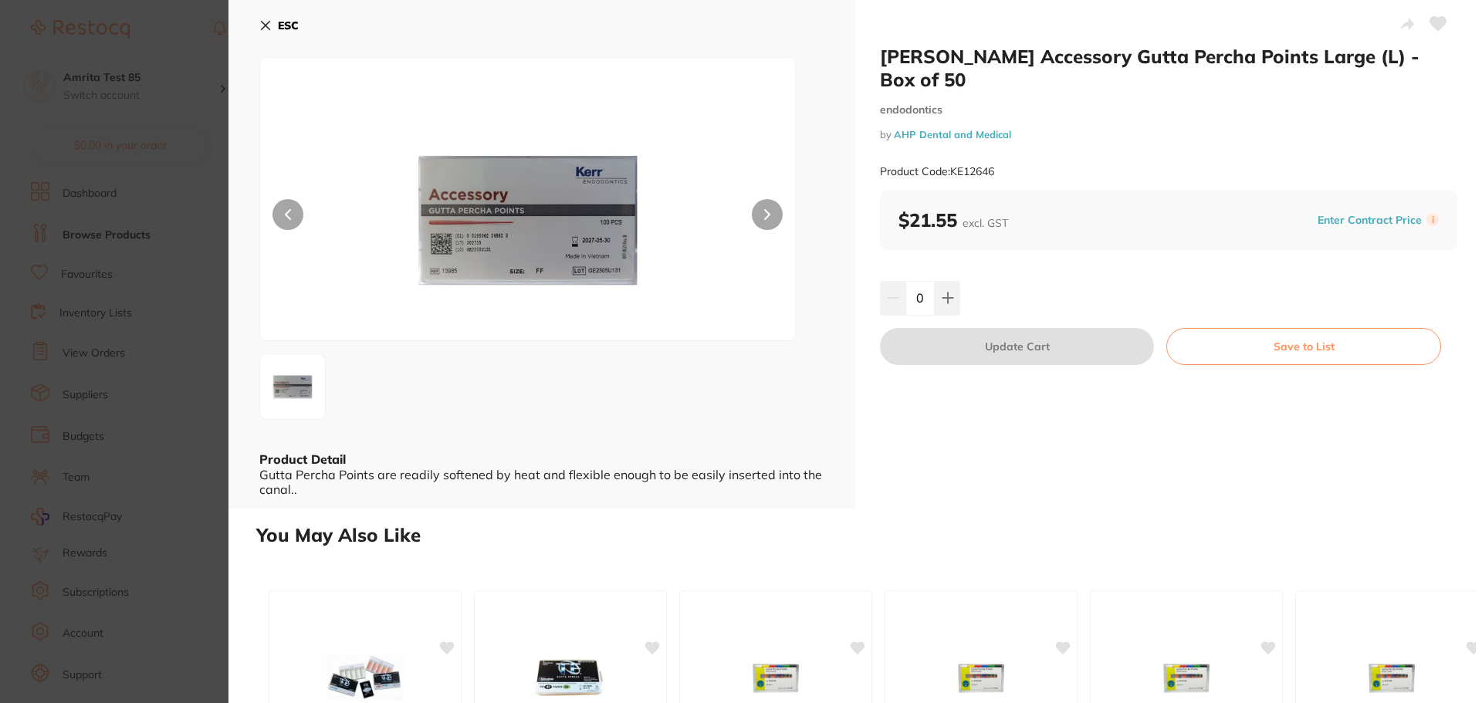
click at [182, 462] on section "[PERSON_NAME] Accessory Gutta Percha Points Large (L) - Box of 50 endodontics b…" at bounding box center [741, 351] width 1482 height 703
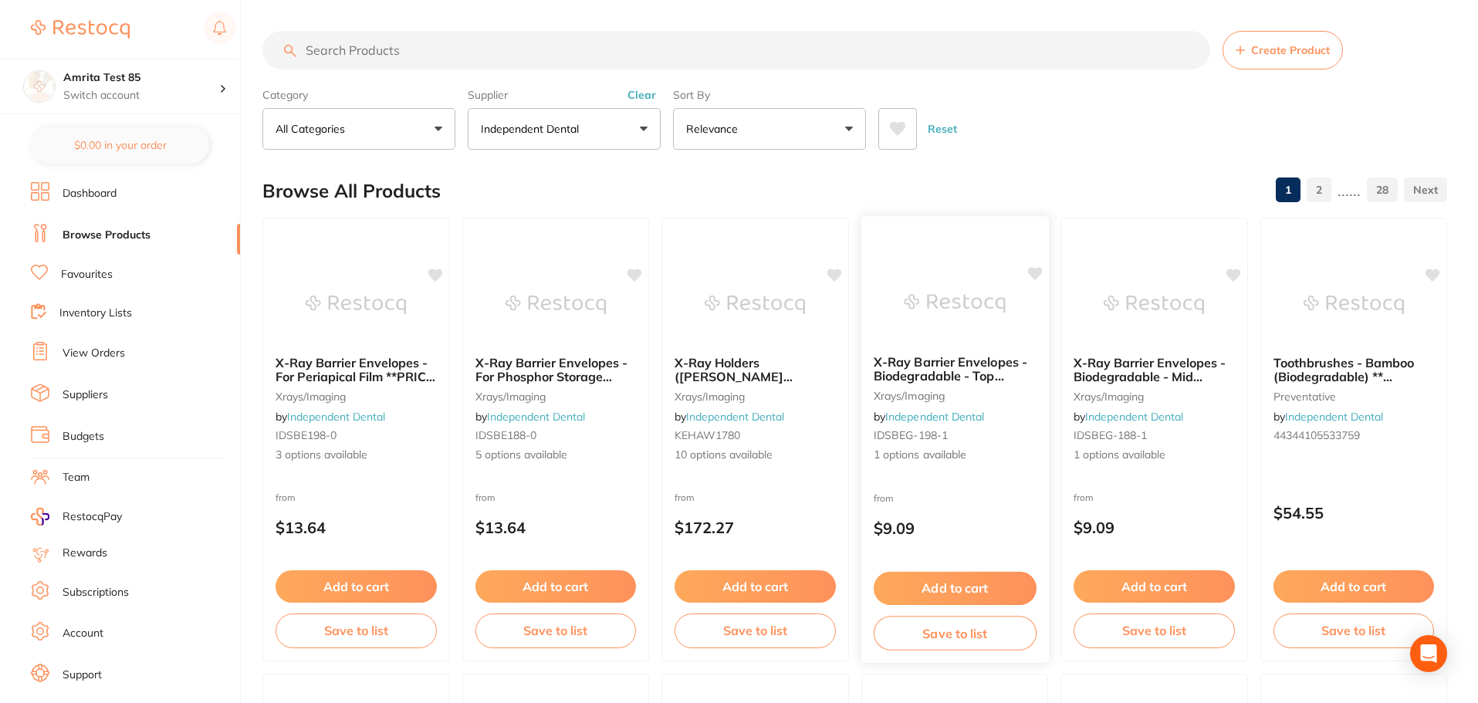
click at [1017, 494] on div "from $9.09" at bounding box center [955, 517] width 188 height 56
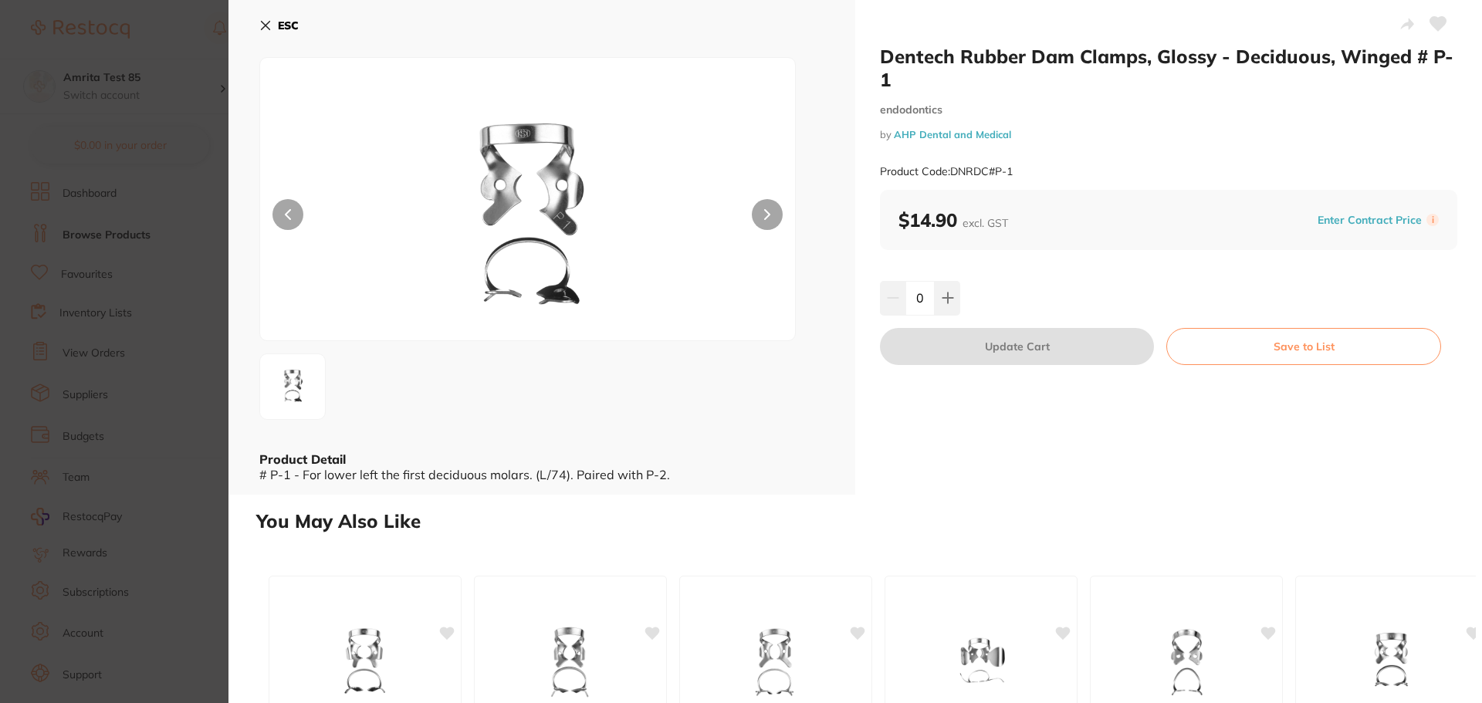
click at [110, 364] on section "Dentech Rubber Dam Clamps, Glossy - Deciduous, Winged # P-1 endodontics by AHP …" at bounding box center [741, 351] width 1482 height 703
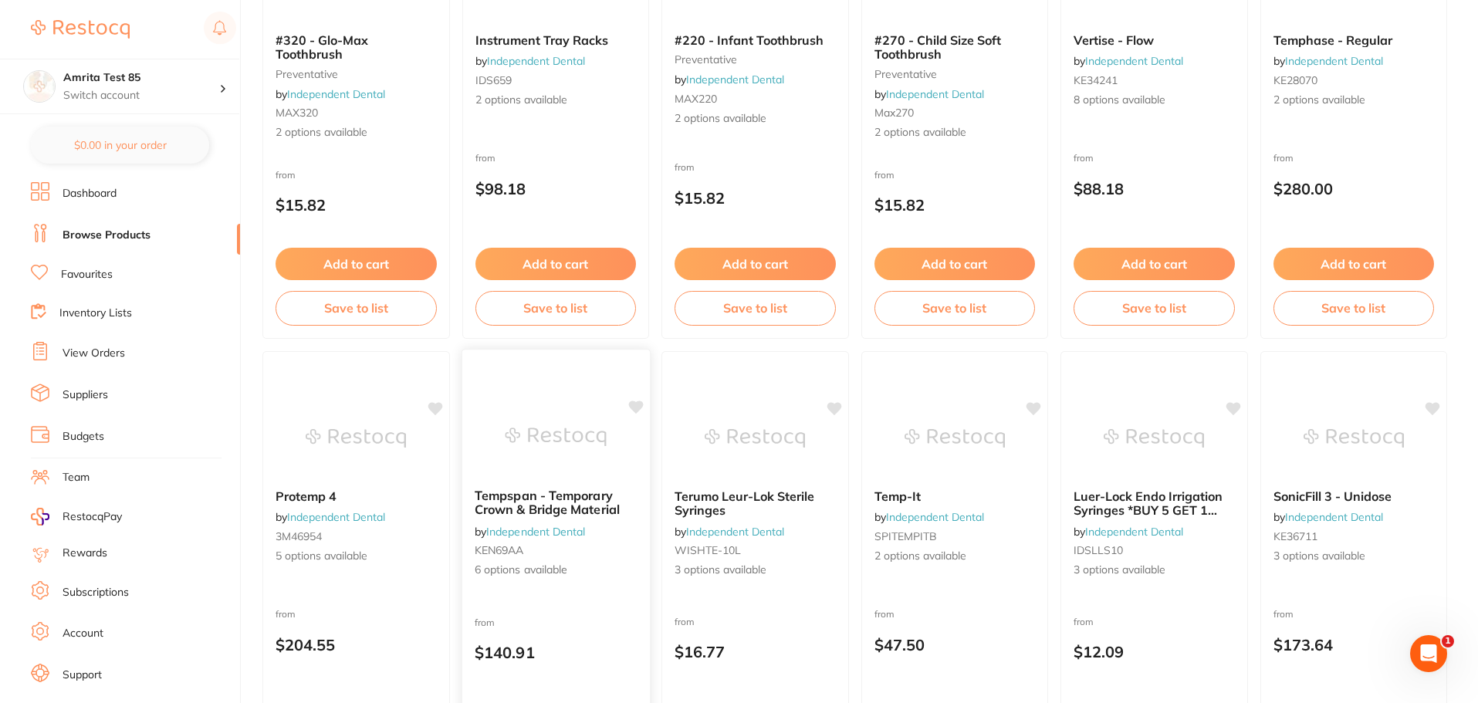
scroll to position [1081, 0]
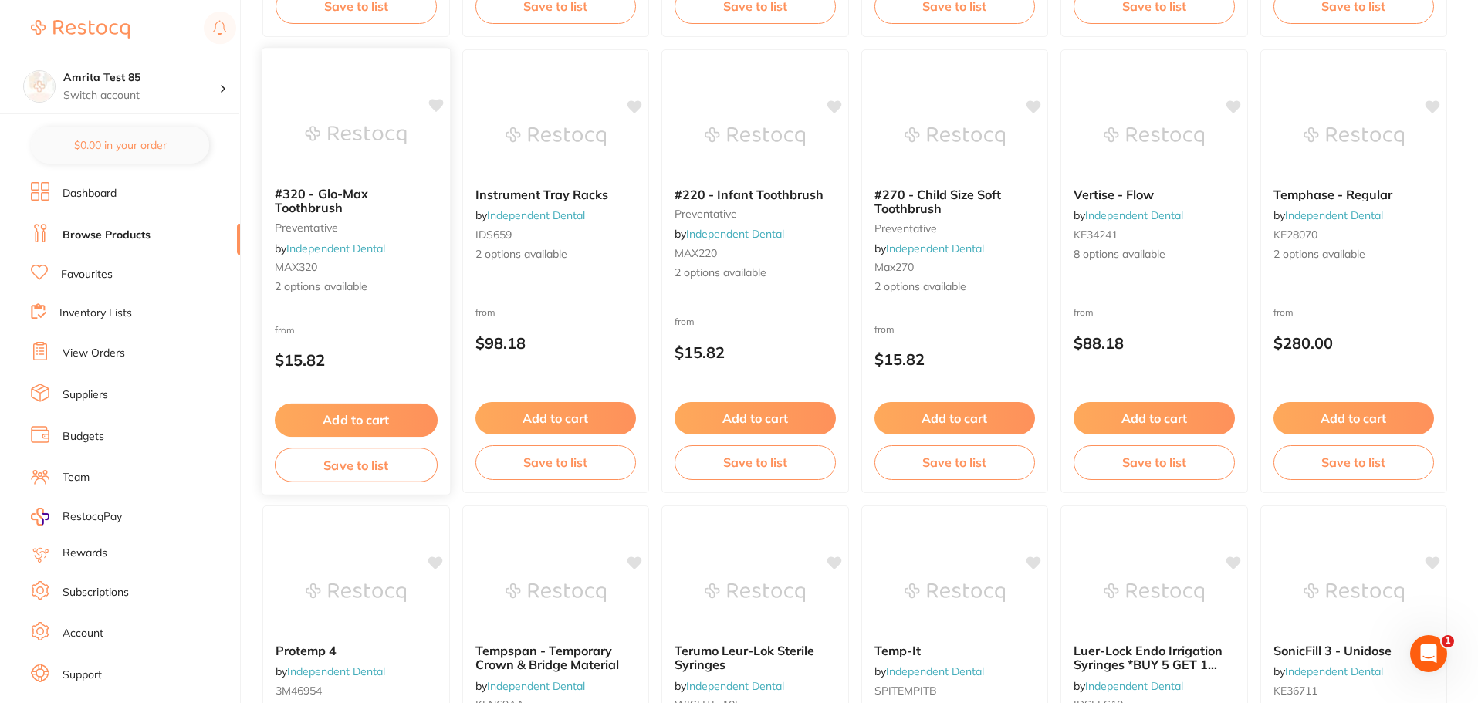
click at [354, 415] on button "Add to cart" at bounding box center [356, 420] width 163 height 33
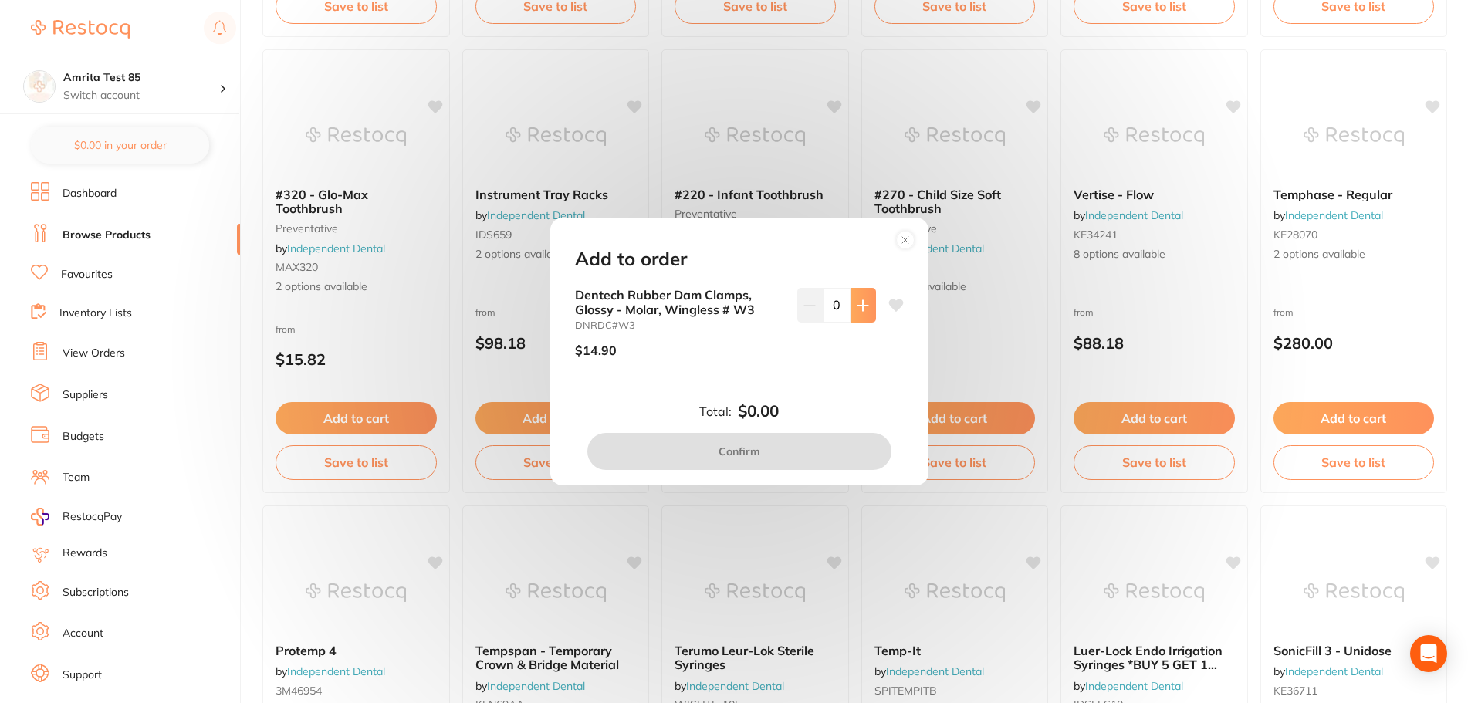
click at [851, 309] on button at bounding box center [863, 305] width 25 height 34
type input "1"
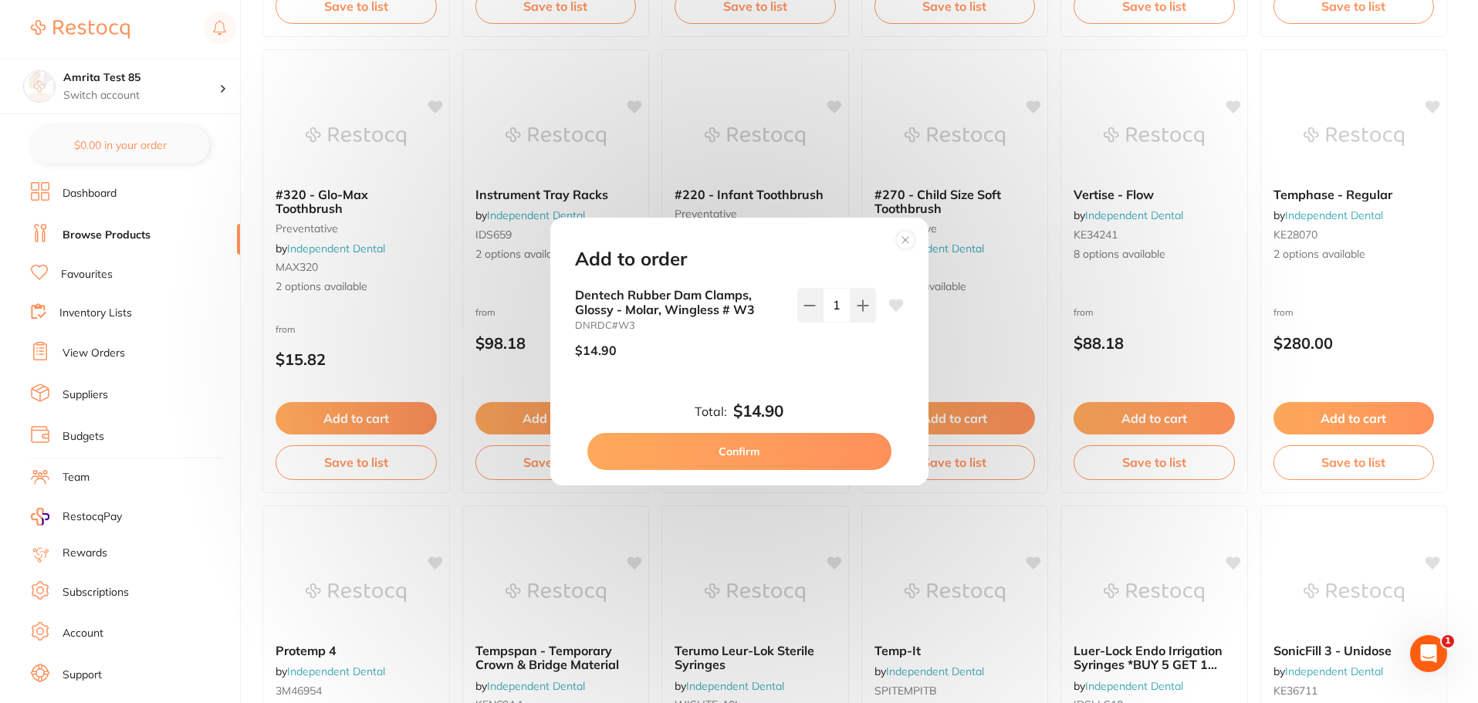
scroll to position [0, 0]
click at [831, 455] on button "Confirm" at bounding box center [739, 451] width 304 height 37
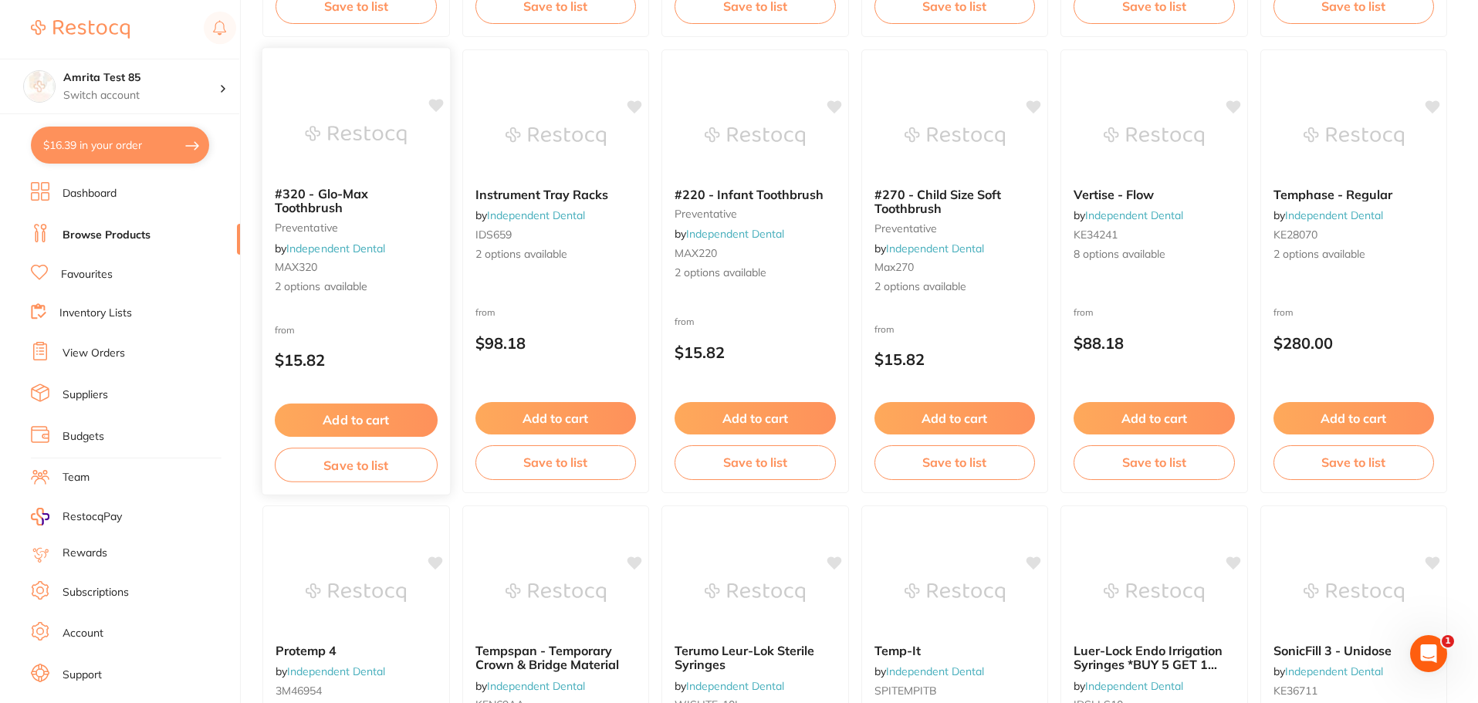
click at [420, 414] on button "Add to cart" at bounding box center [356, 420] width 163 height 33
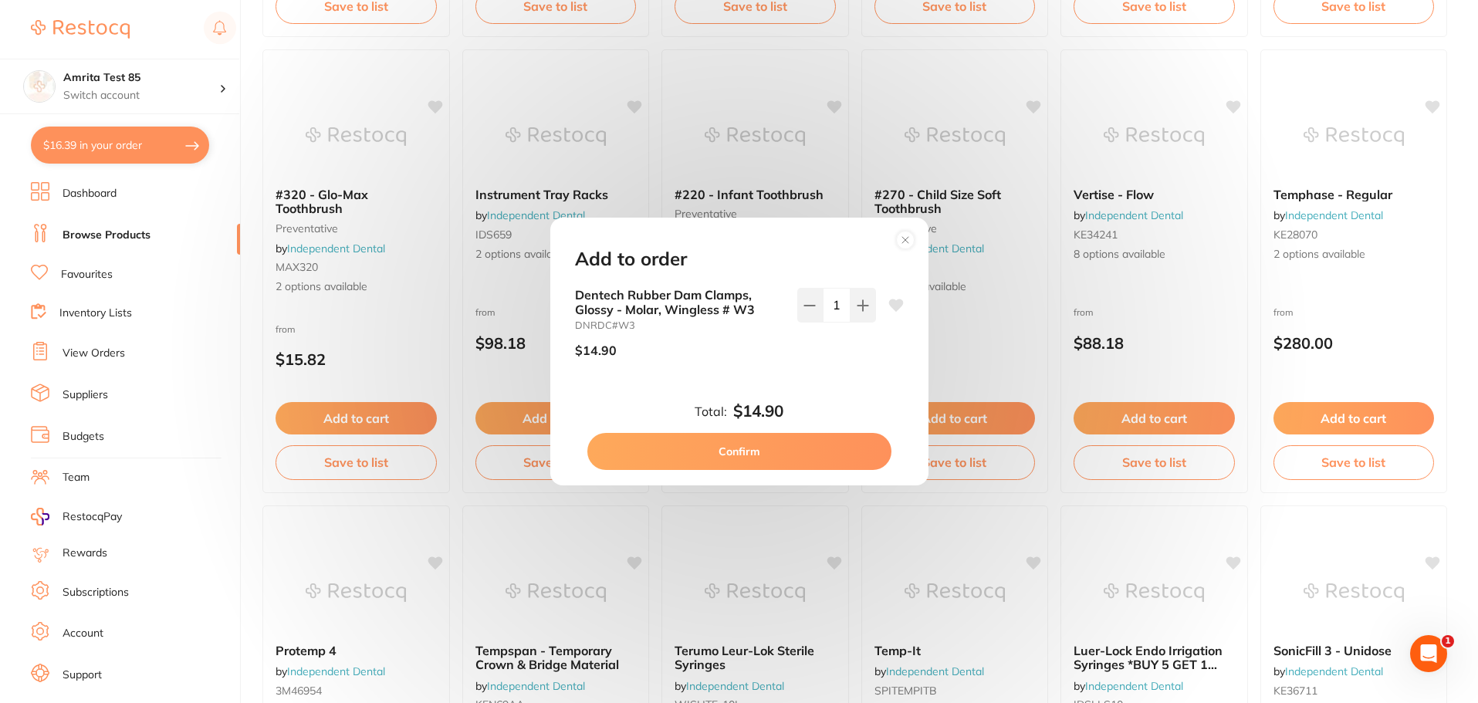
click at [906, 235] on circle at bounding box center [905, 240] width 18 height 18
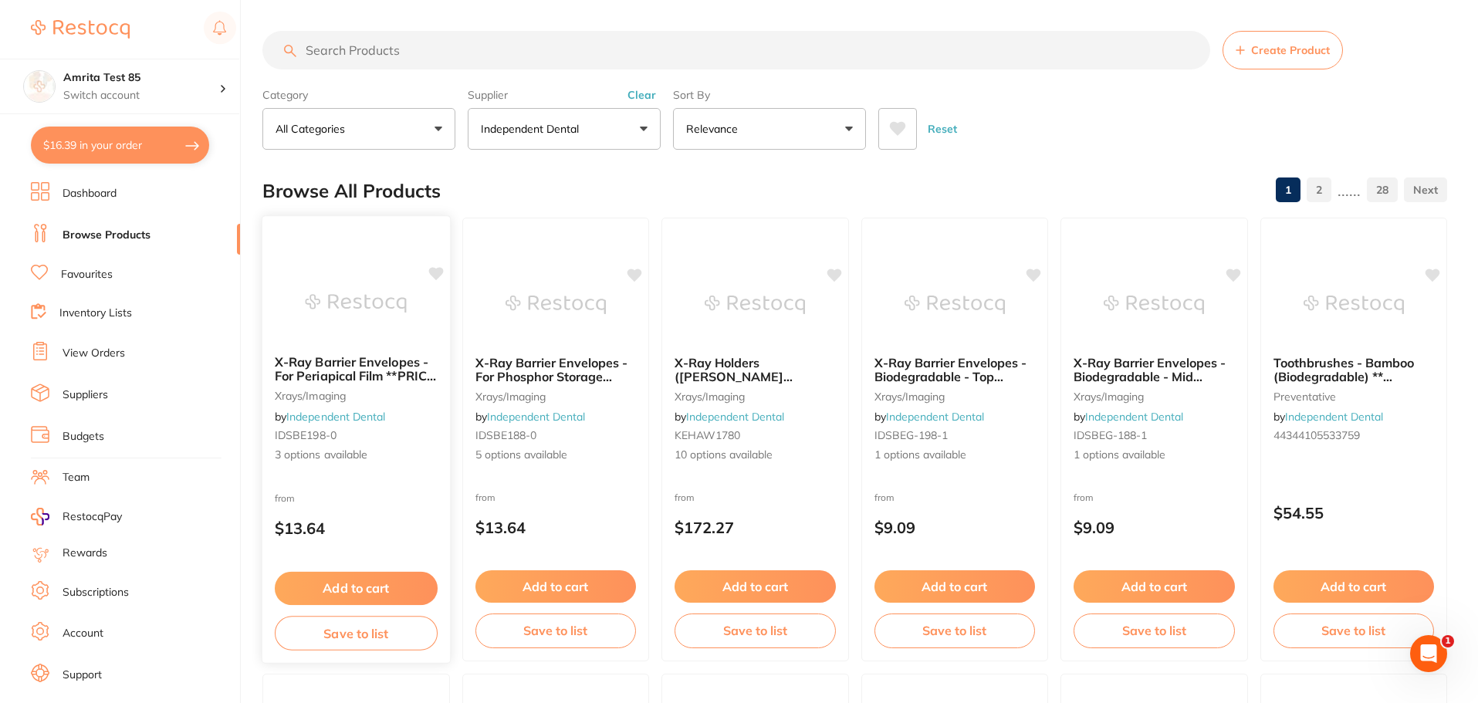
click at [419, 464] on div "X-Ray Barrier Envelopes - For Periapical Film **PRICE DROP **BUY 5 RECEIVE 1 FR…" at bounding box center [356, 410] width 188 height 134
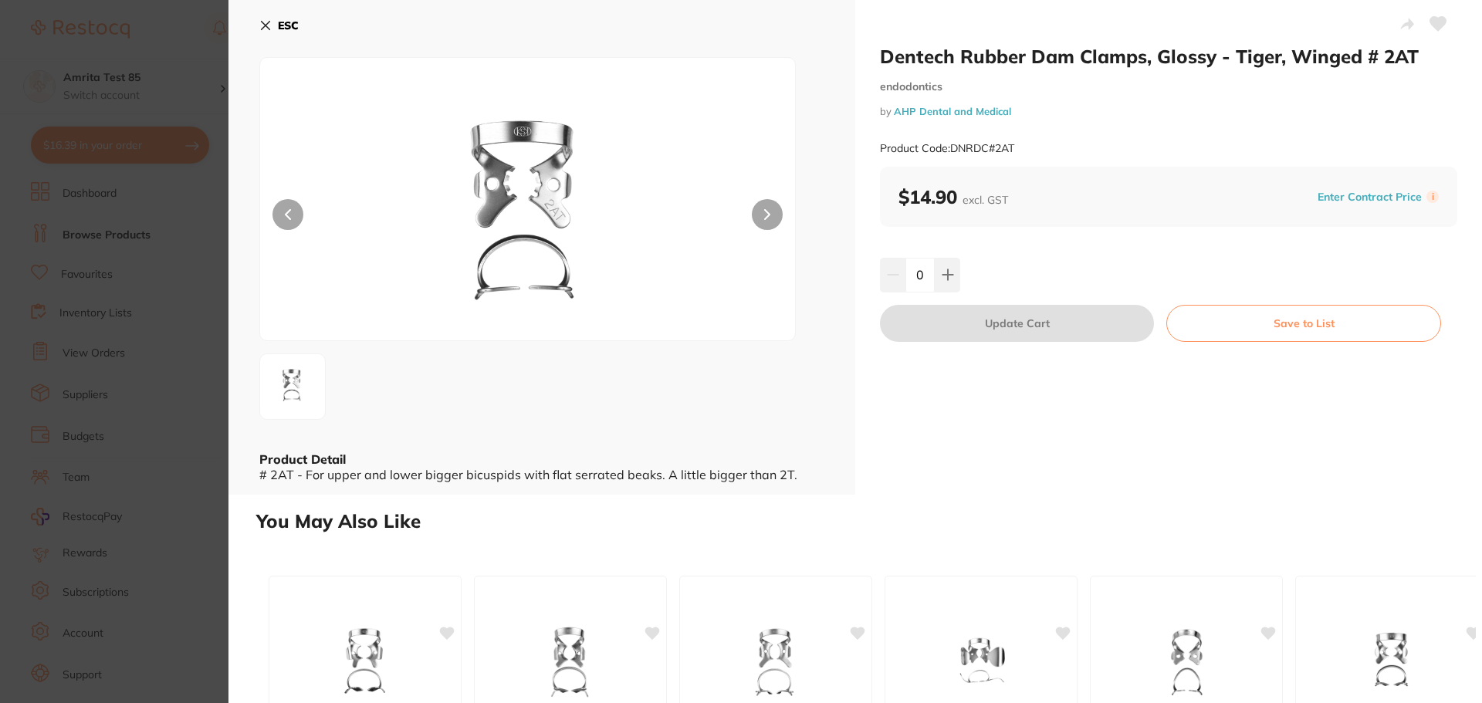
click at [110, 303] on section "Dentech Rubber Dam Clamps, Glossy - Tiger, Winged # 2AT endodontics by AHP Dent…" at bounding box center [741, 351] width 1482 height 703
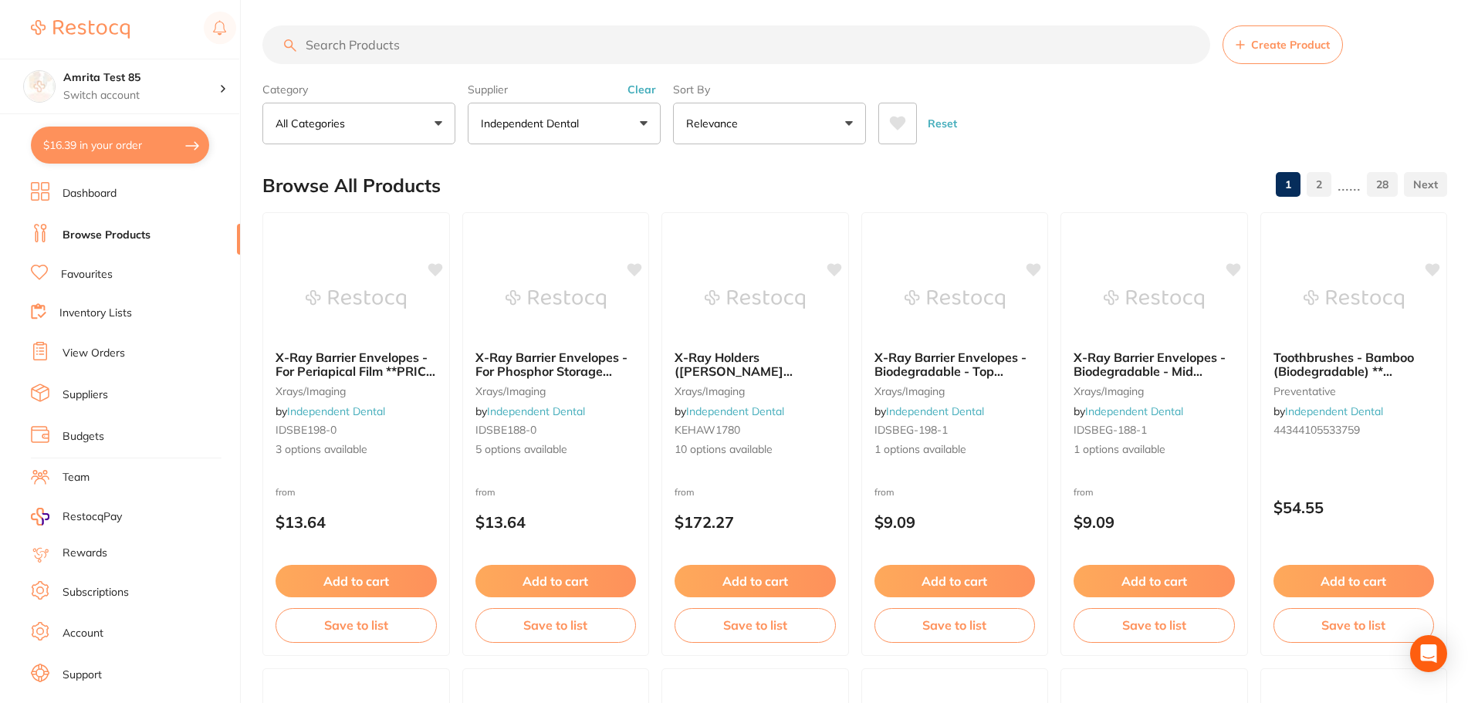
click at [154, 156] on button "$16.39 in your order" at bounding box center [120, 145] width 178 height 37
checkbox input "true"
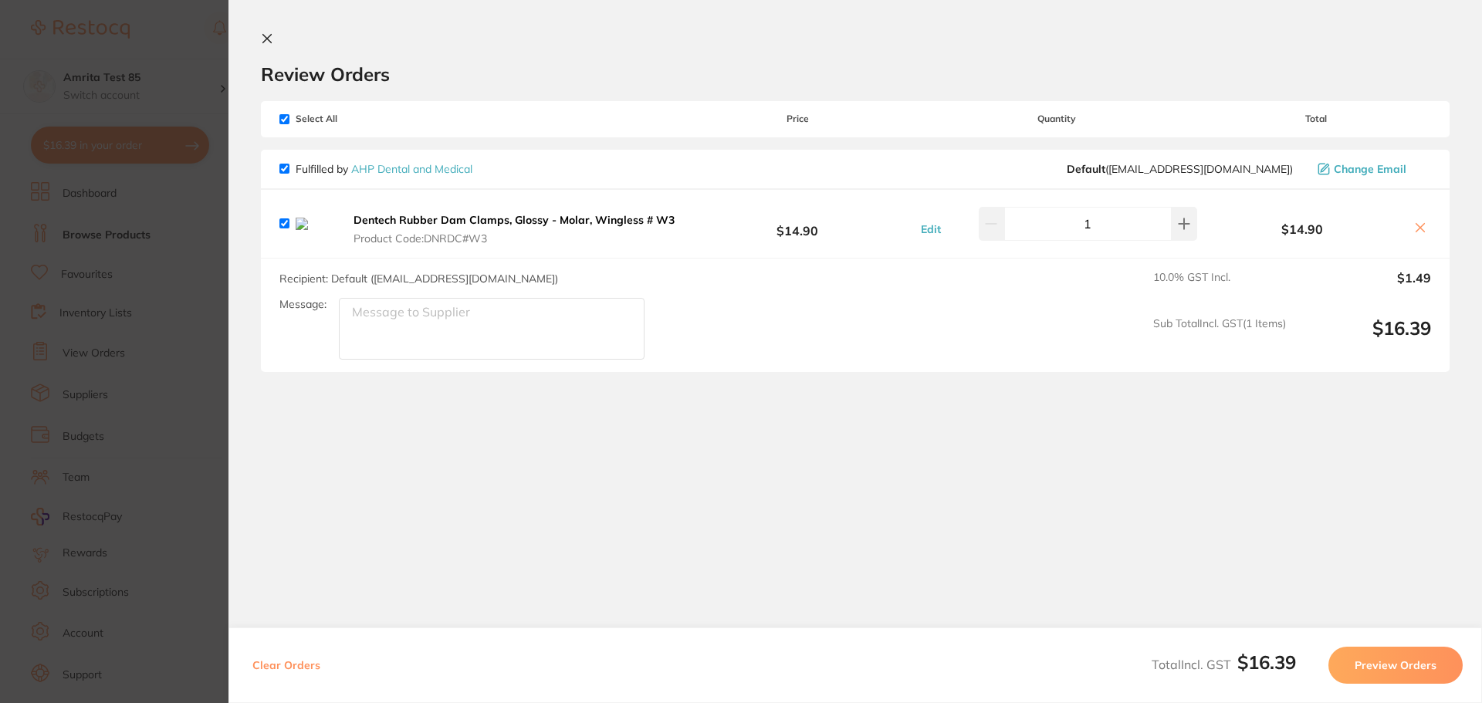
scroll to position [0, 0]
click at [293, 658] on button "Clear Orders" at bounding box center [286, 665] width 77 height 37
checkbox input "true"
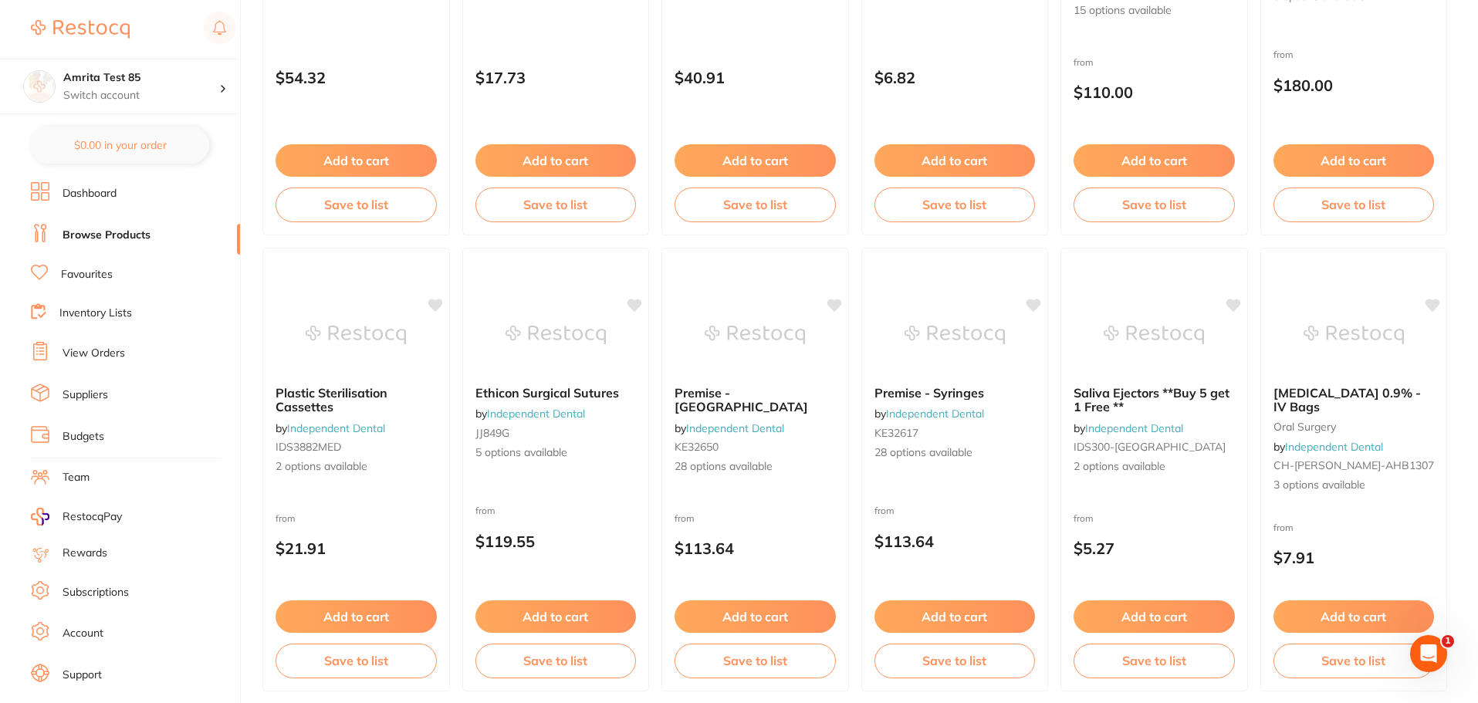
scroll to position [2398, 0]
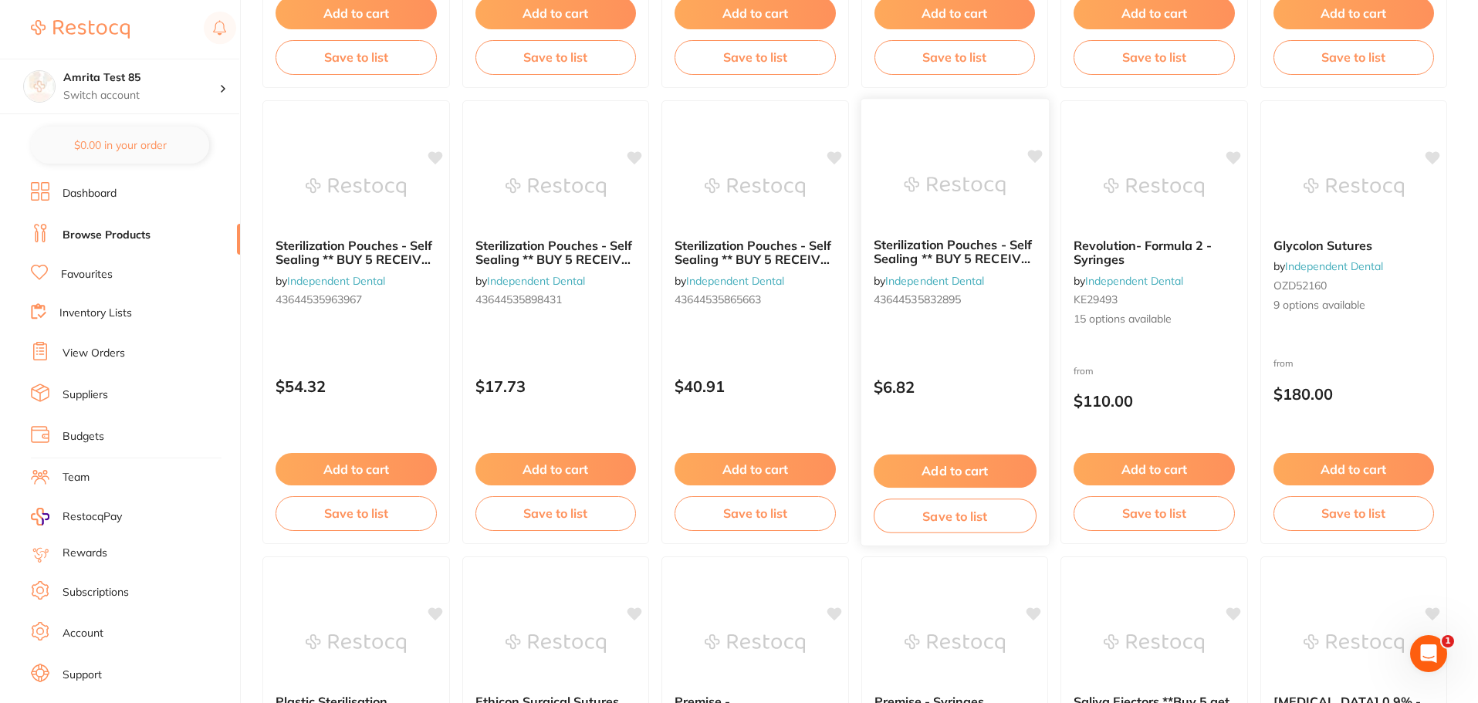
click at [988, 378] on p "$6.82" at bounding box center [954, 387] width 163 height 18
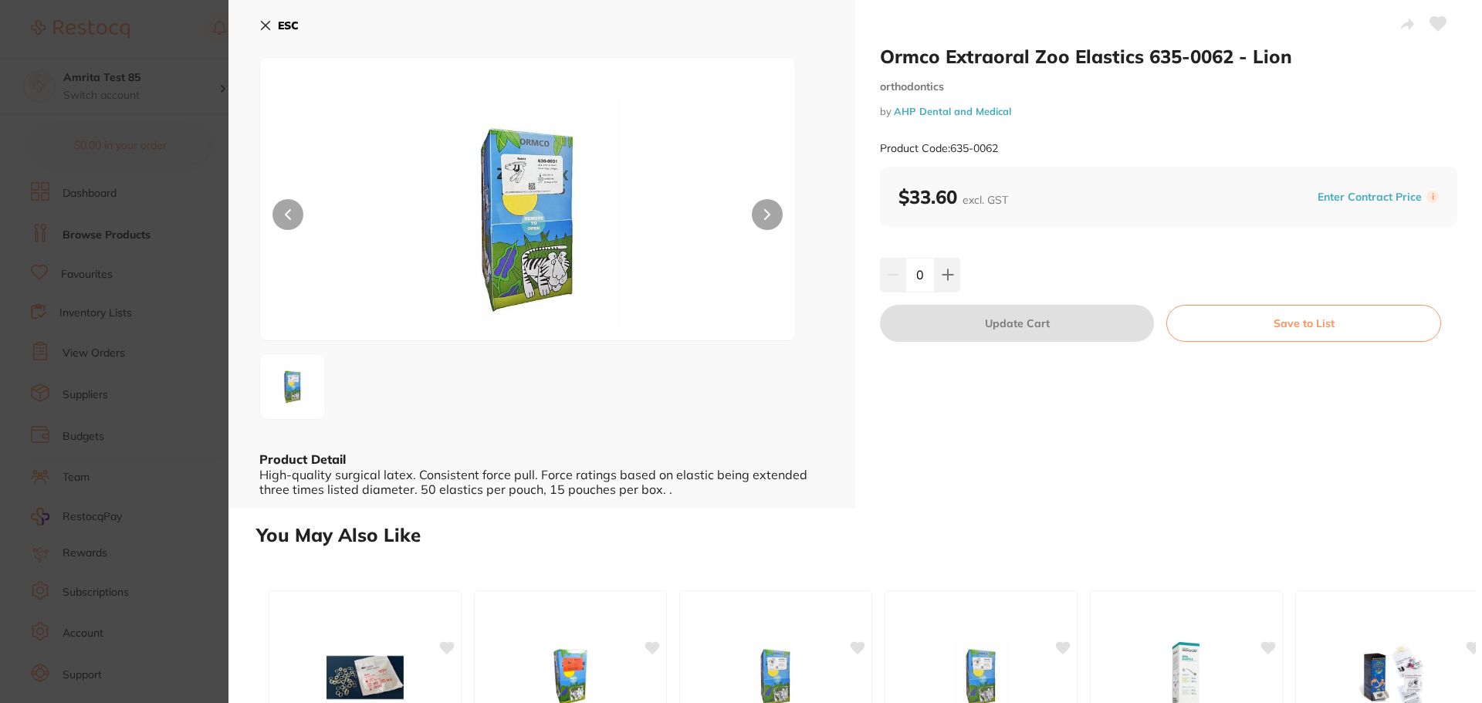
click at [126, 264] on section "Ormco Extraoral Zoo Elastics 635-0062 - Lion orthodontics by AHP Dental and Med…" at bounding box center [741, 351] width 1482 height 703
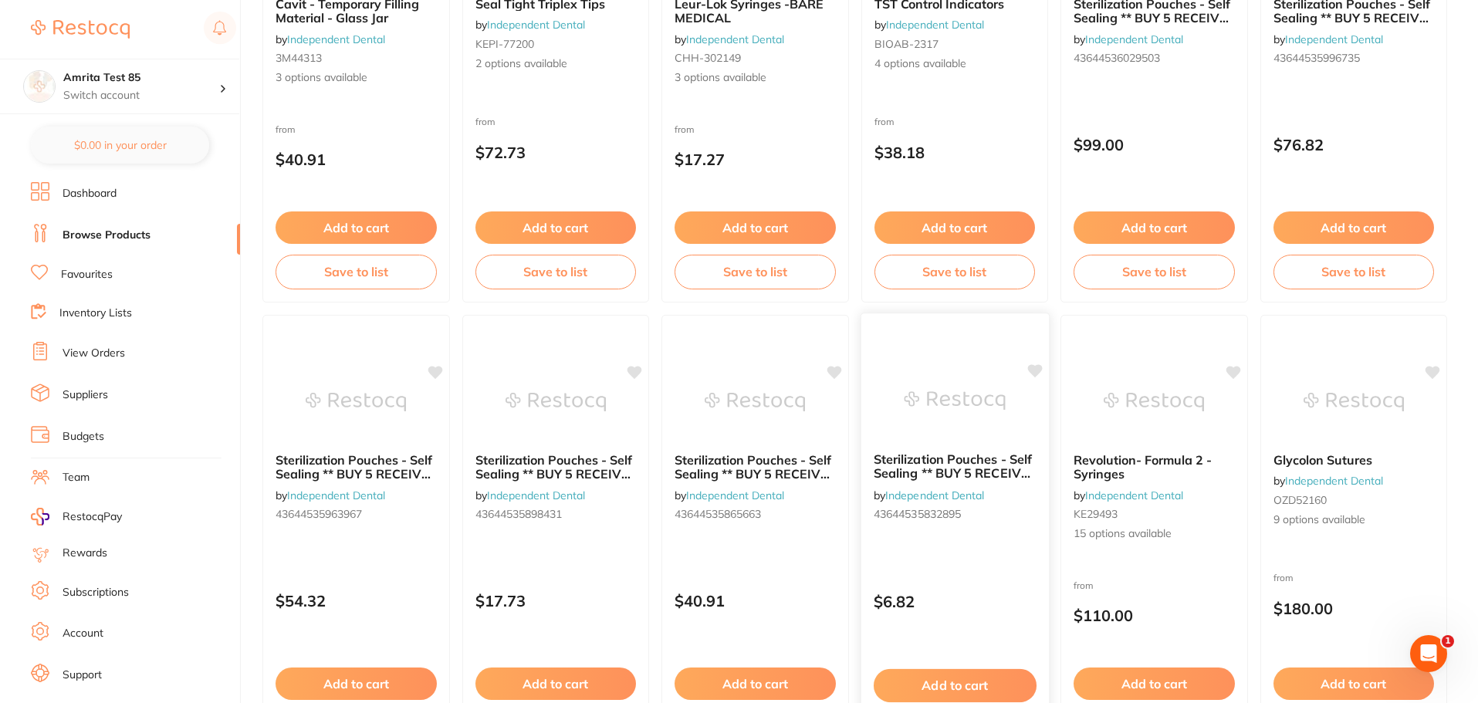
scroll to position [2393, 0]
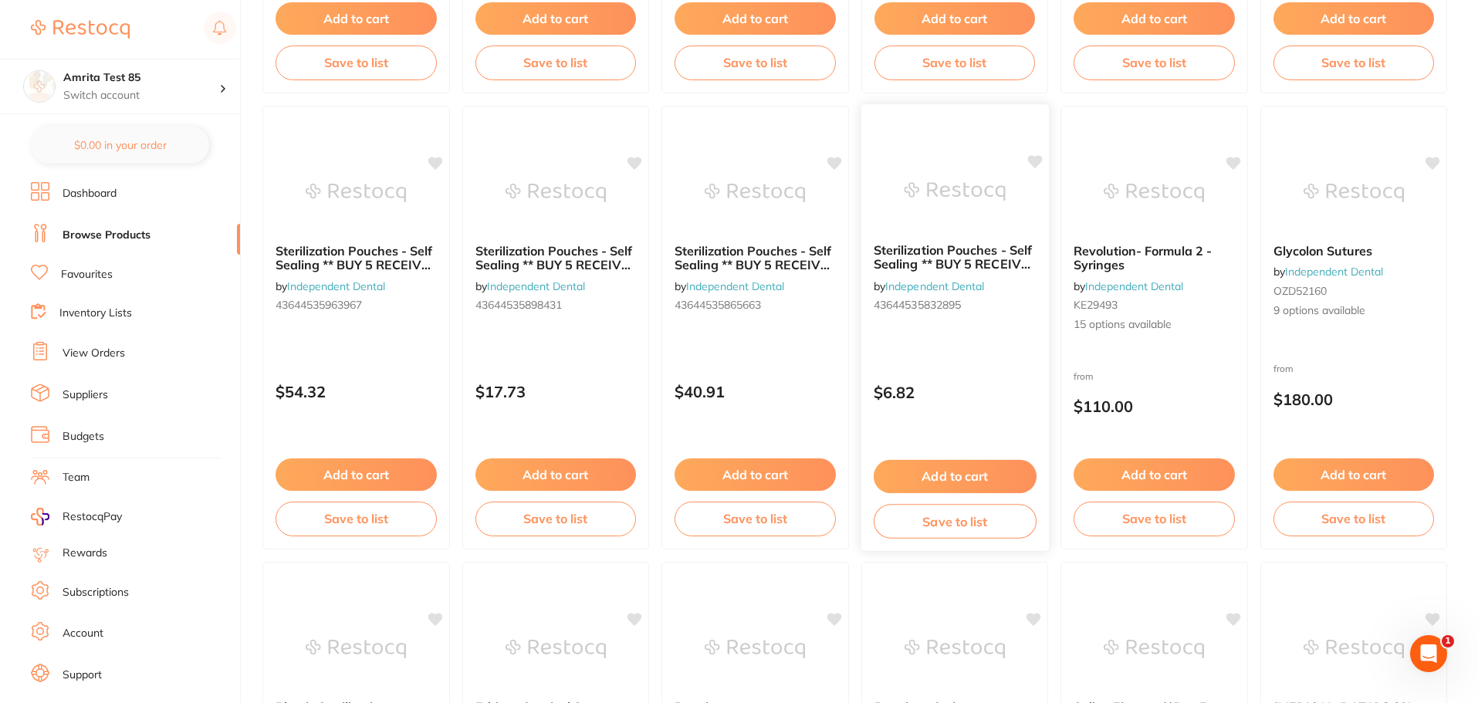
click at [962, 484] on button "Add to cart" at bounding box center [954, 476] width 163 height 33
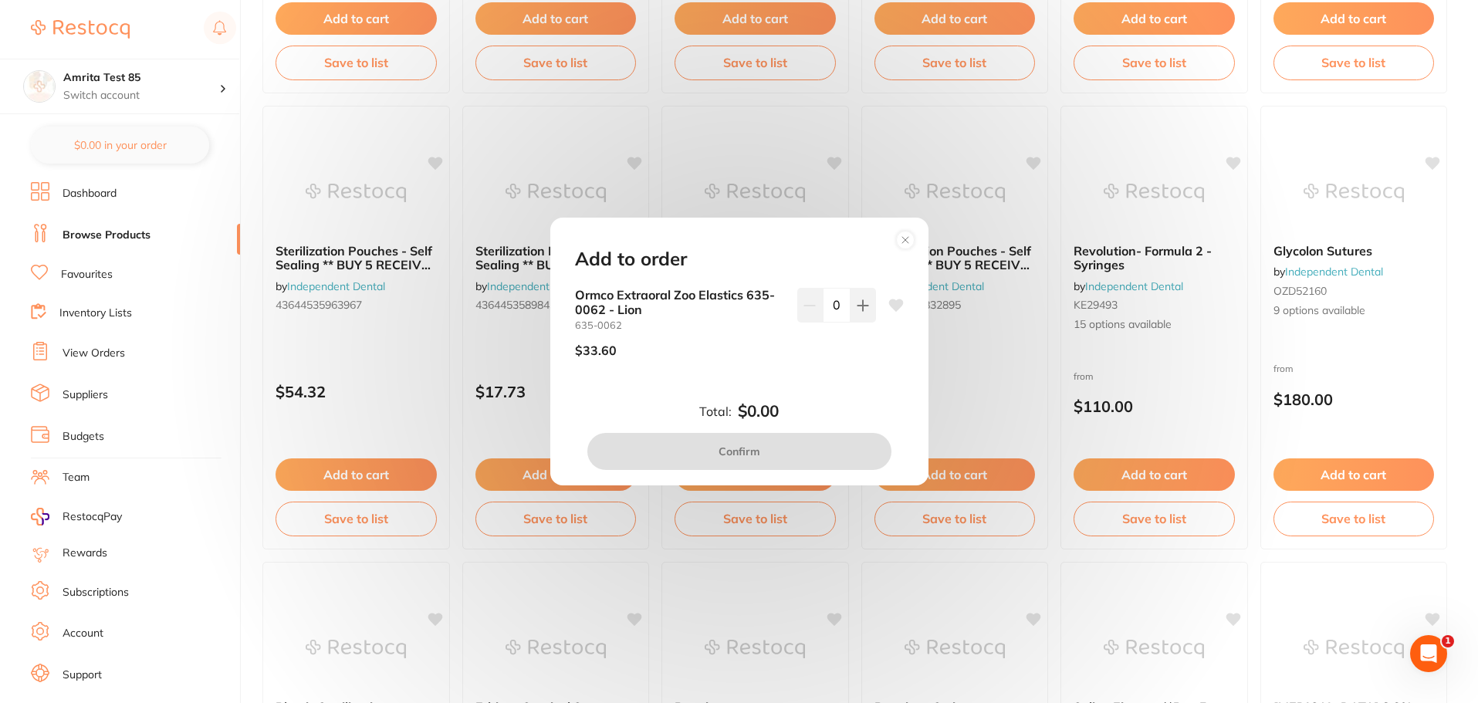
scroll to position [0, 0]
click at [560, 543] on div "Add to order Ormco Extraoral Zoo Elastics 635-0062 - Lion 635-0062 $33.60 0 Tot…" at bounding box center [739, 351] width 1478 height 703
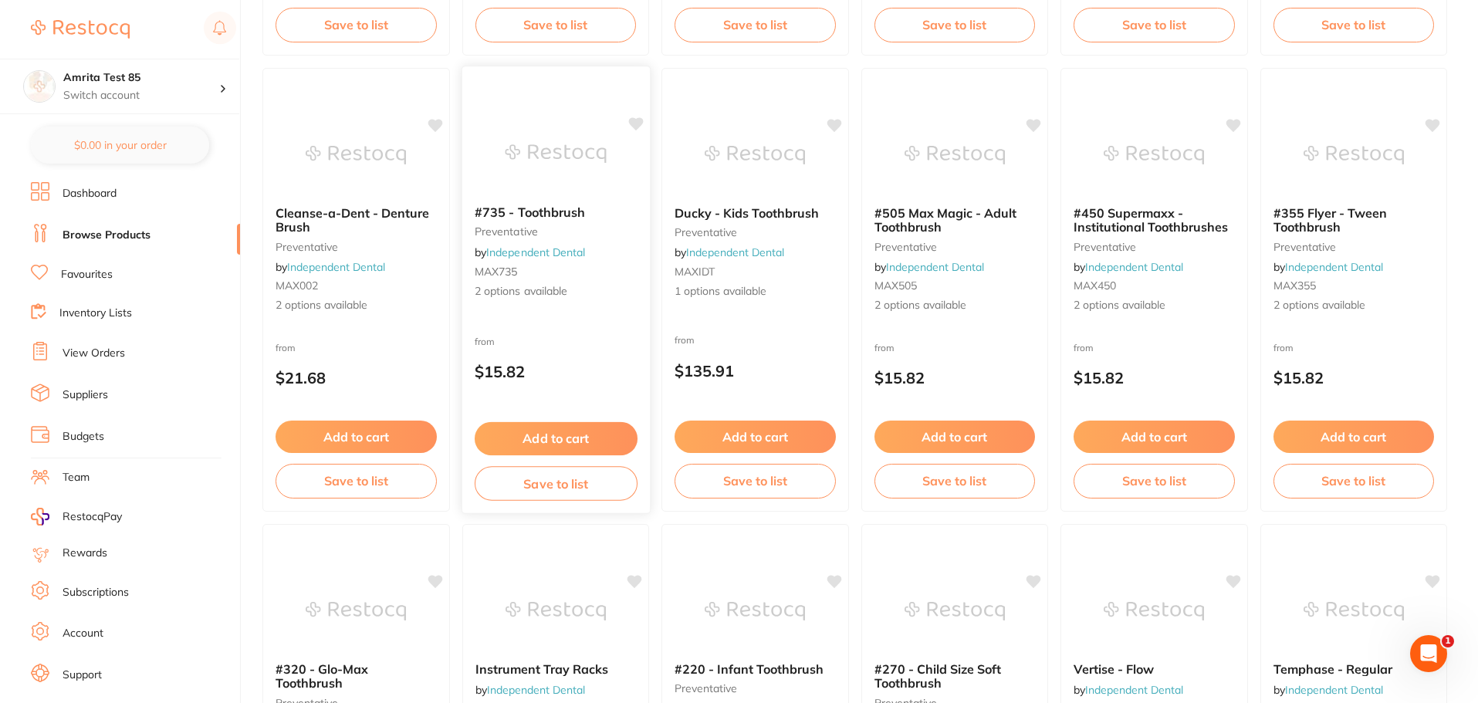
scroll to position [695, 0]
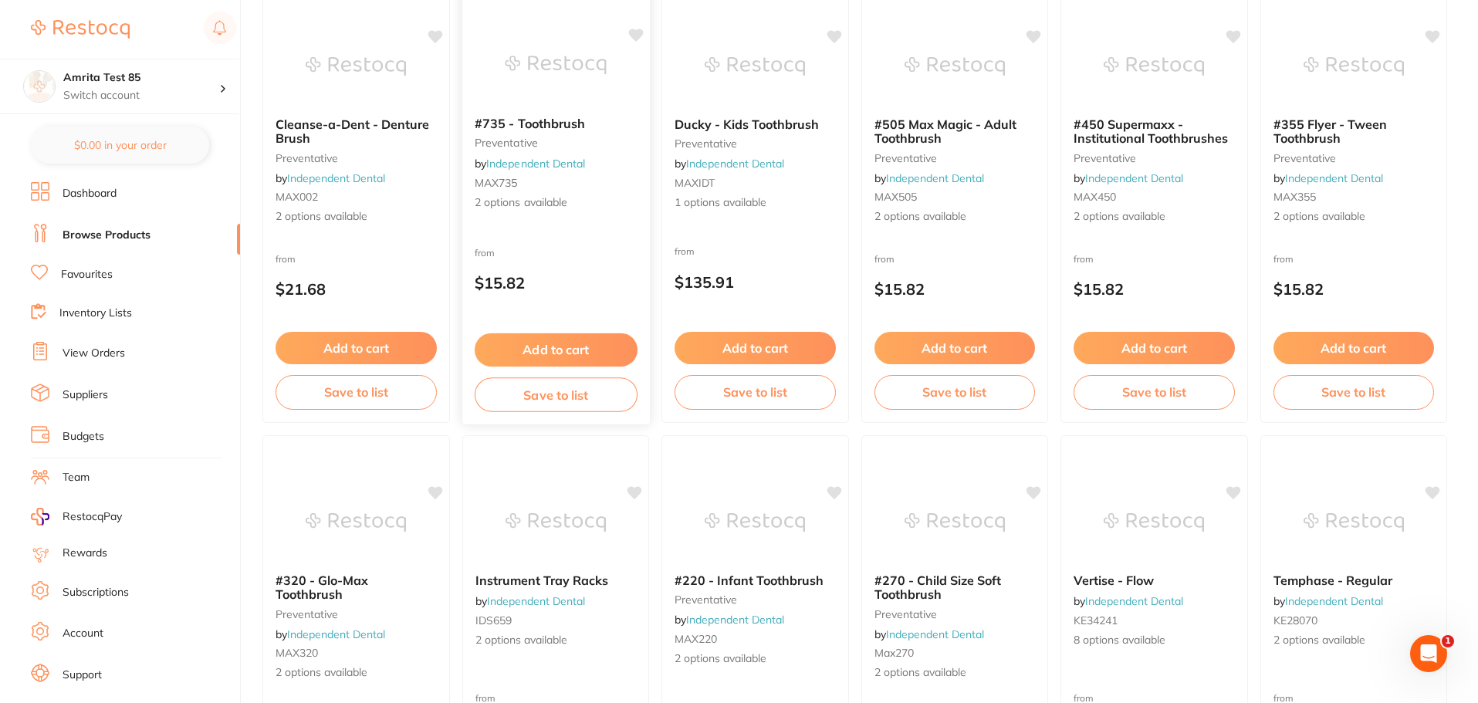
click at [621, 276] on p "$15.82" at bounding box center [555, 283] width 163 height 18
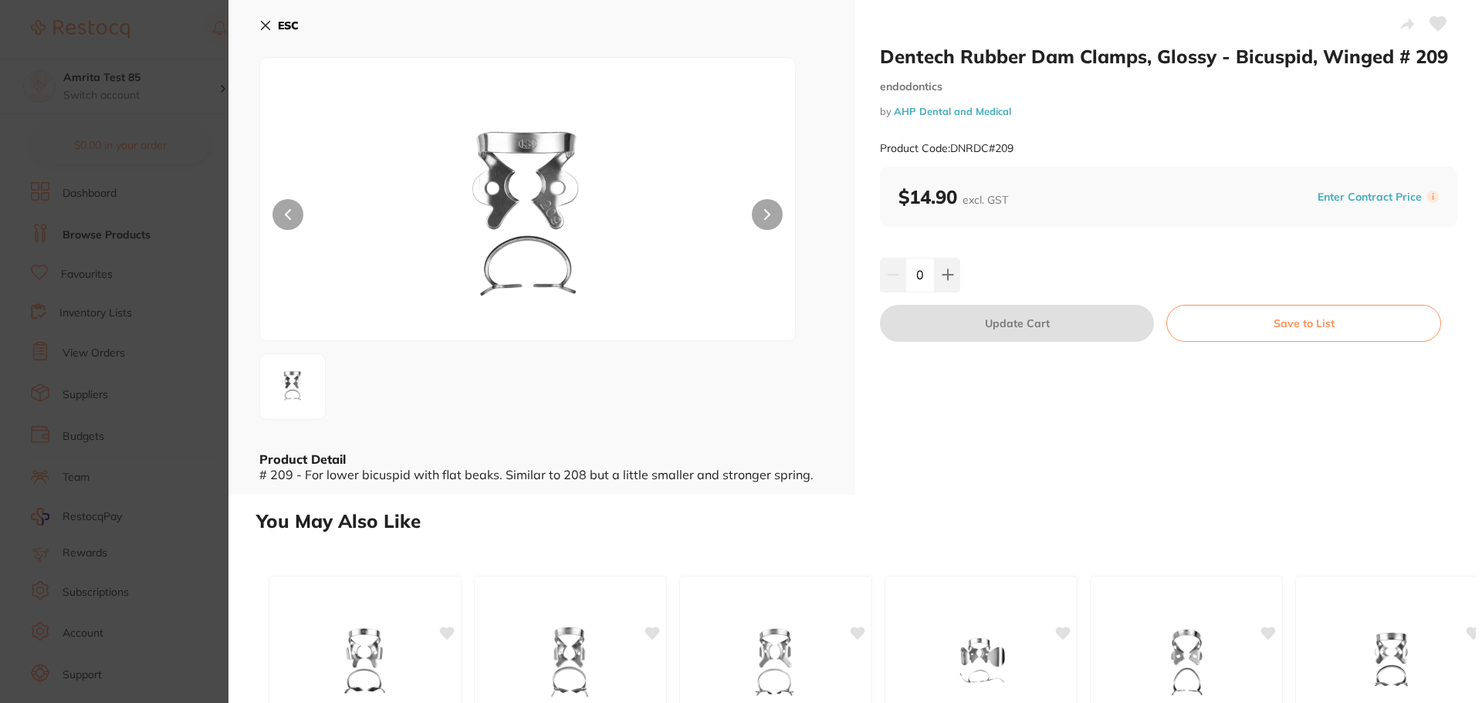
click at [142, 364] on section "Dentech Rubber Dam Clamps, Glossy - Bicuspid, Winged # 209 endodontics by AHP D…" at bounding box center [741, 351] width 1482 height 703
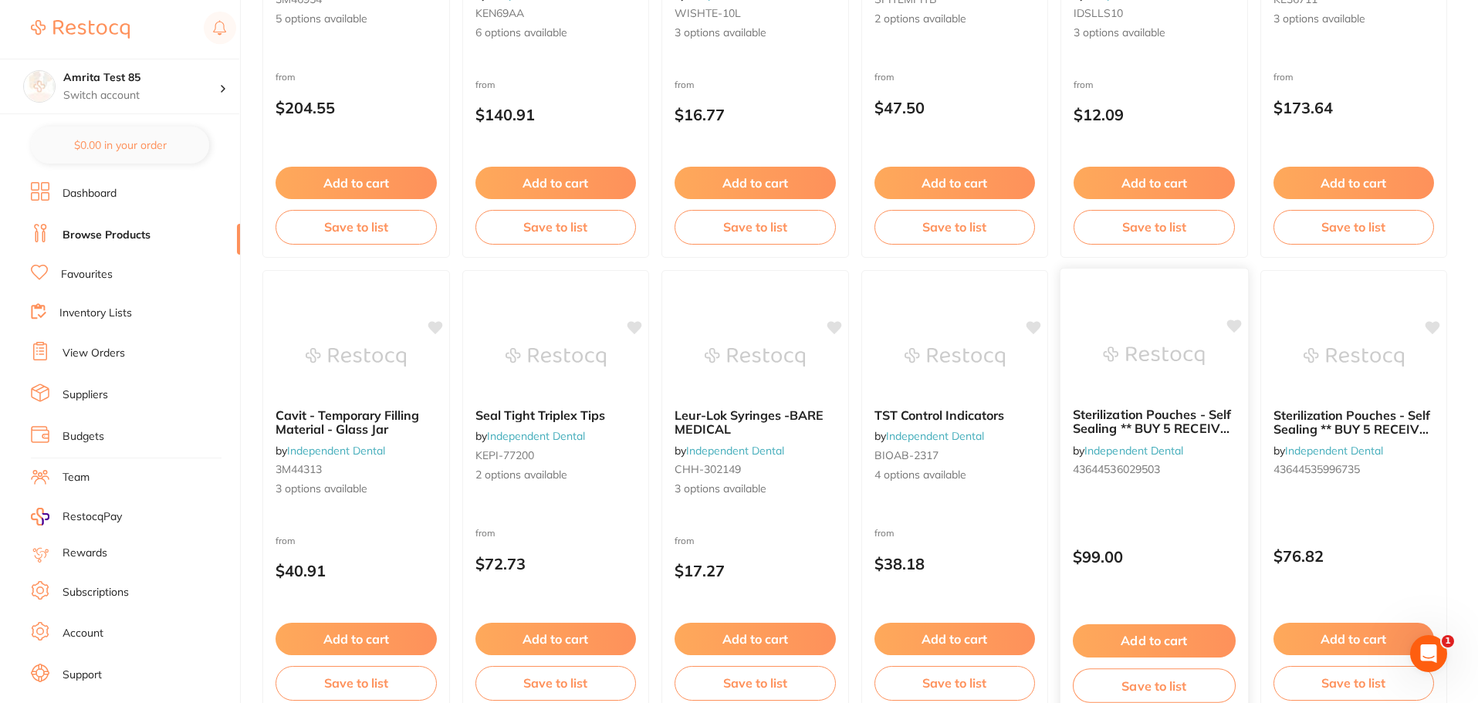
scroll to position [1775, 0]
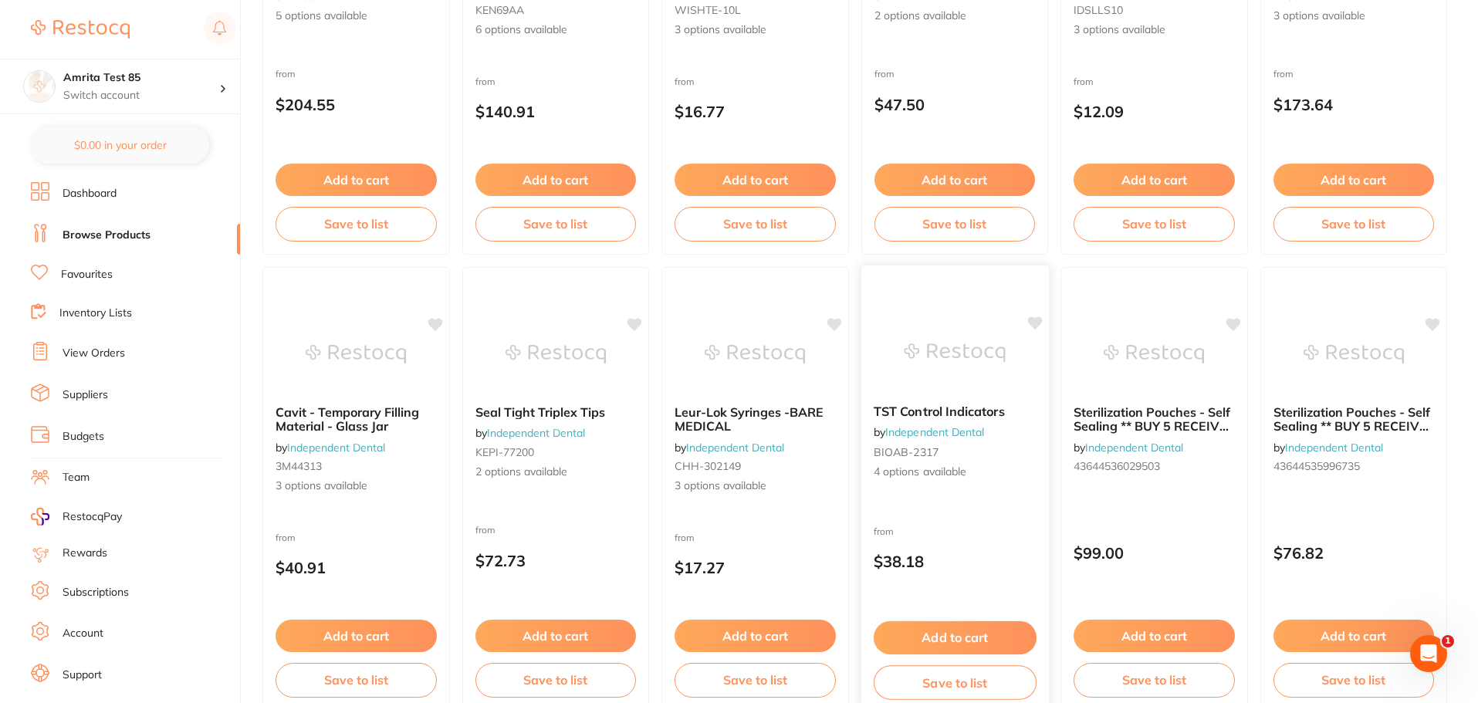
click at [1036, 492] on div "TST Control Indicators by Independent Dental BIOAB-2317 4 options available fro…" at bounding box center [954, 489] width 189 height 448
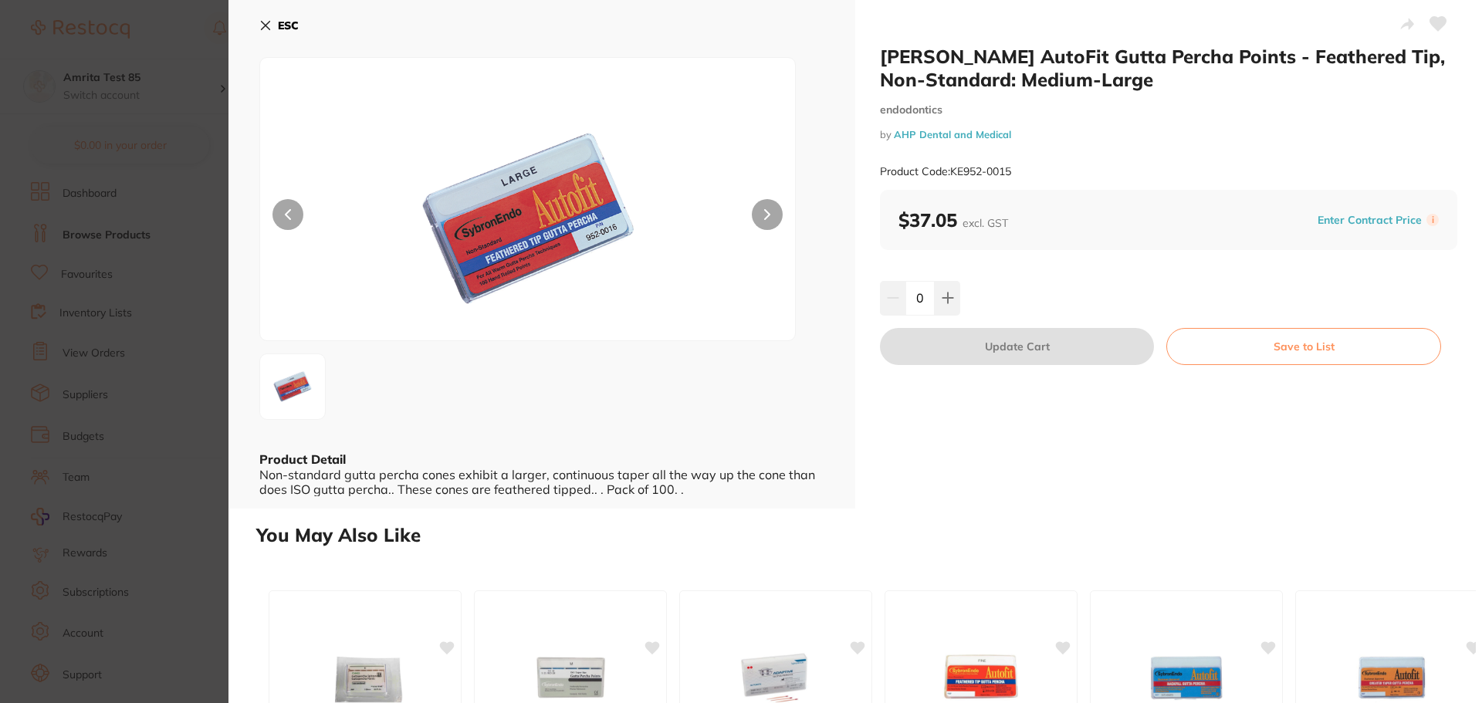
click at [175, 383] on section "[PERSON_NAME] AutoFit Gutta Percha Points - Feathered Tip, Non-Standard: Medium…" at bounding box center [741, 351] width 1482 height 703
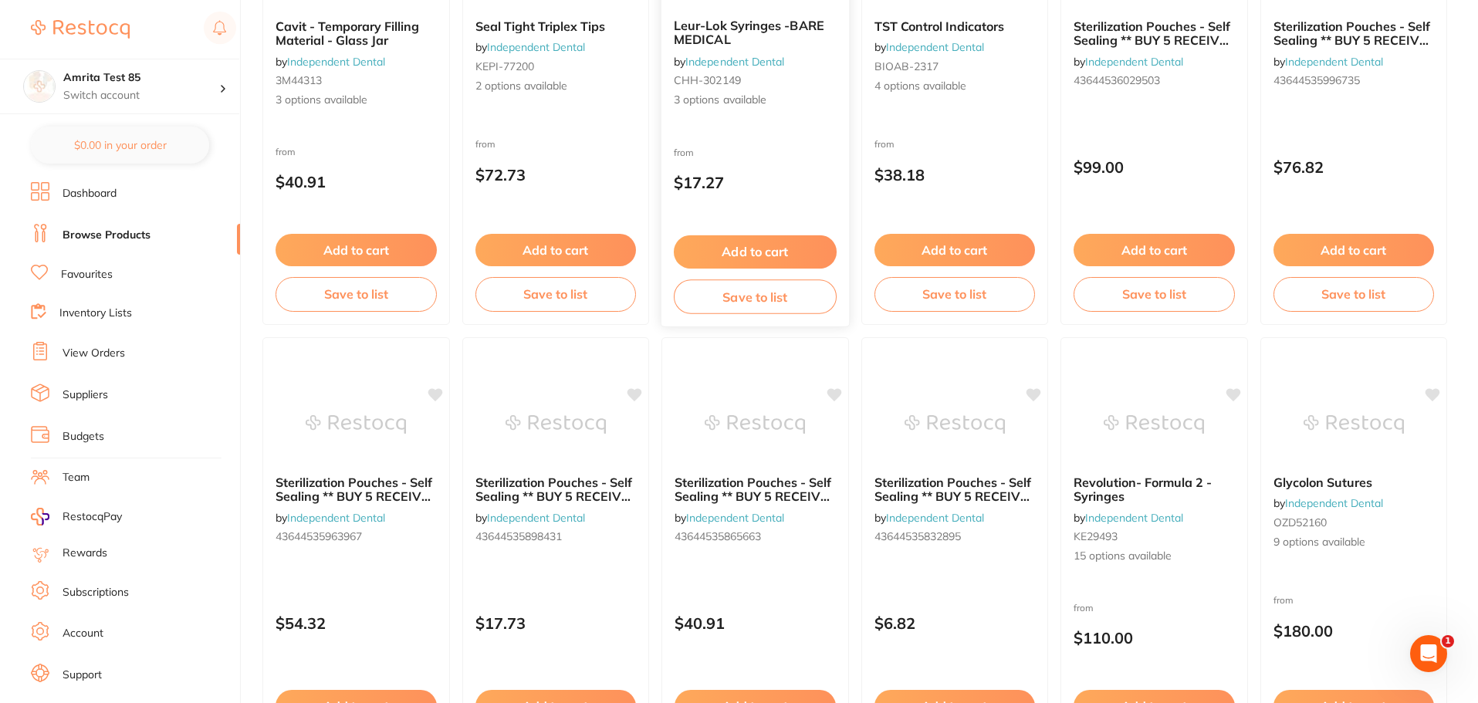
scroll to position [2547, 0]
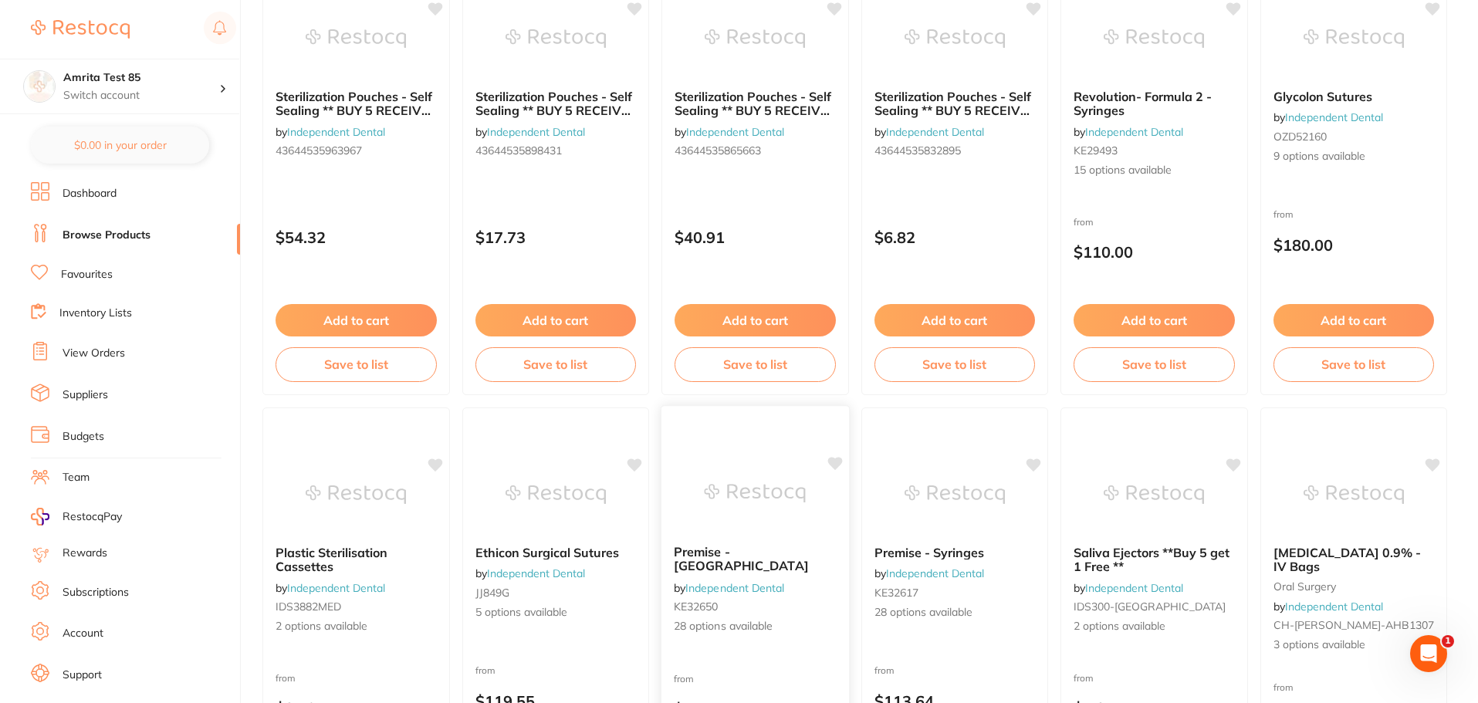
click at [803, 516] on img at bounding box center [755, 494] width 101 height 78
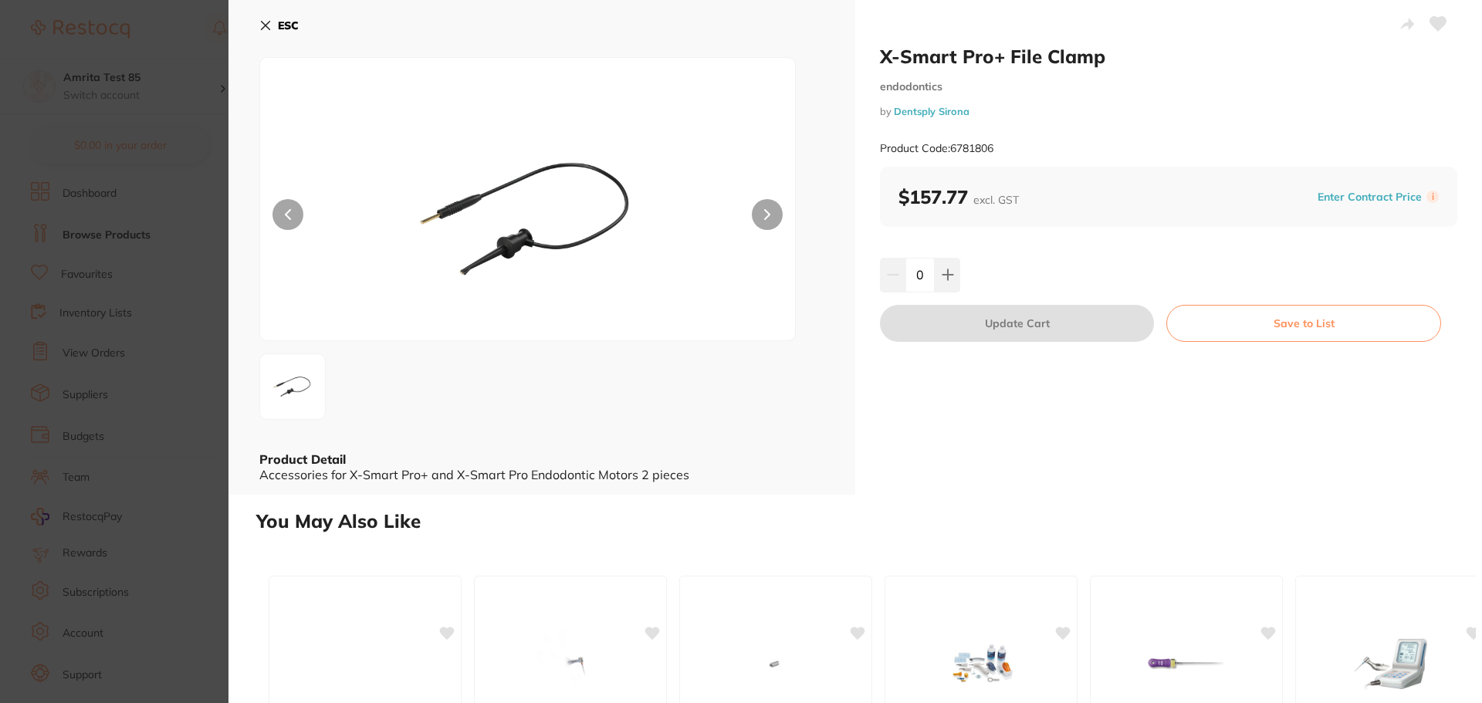
click at [167, 462] on section "X-Smart Pro+ File Clamp endodontics by Dentsply Sirona Product Code: 6781806 ES…" at bounding box center [741, 351] width 1482 height 703
